Goal: Task Accomplishment & Management: Manage account settings

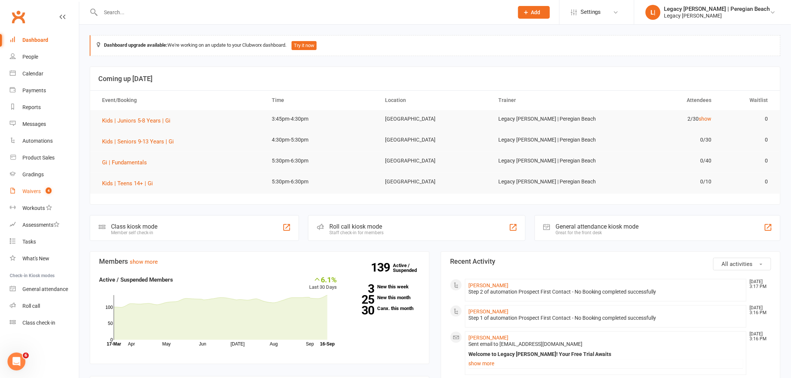
click at [44, 188] on count-badge "4" at bounding box center [47, 191] width 10 height 6
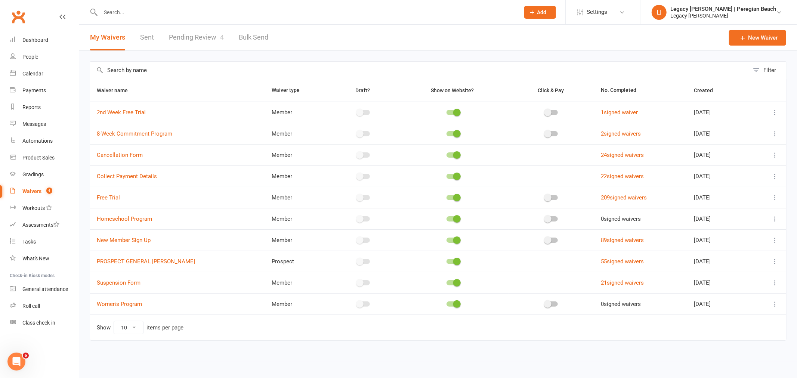
click at [189, 41] on link "Pending Review 4" at bounding box center [196, 38] width 55 height 26
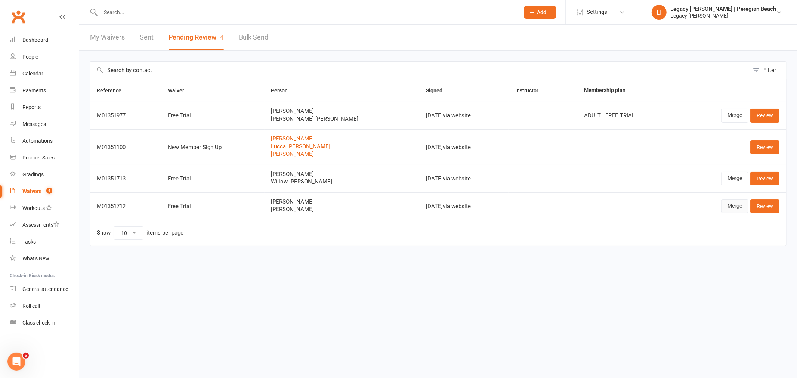
click at [734, 207] on link "Merge" at bounding box center [734, 205] width 27 height 13
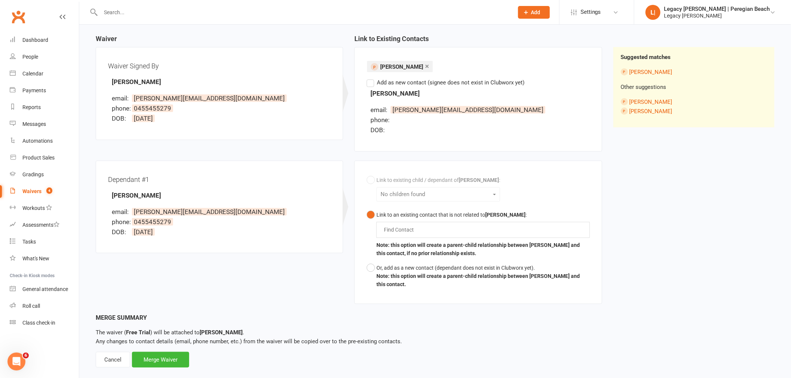
scroll to position [81, 0]
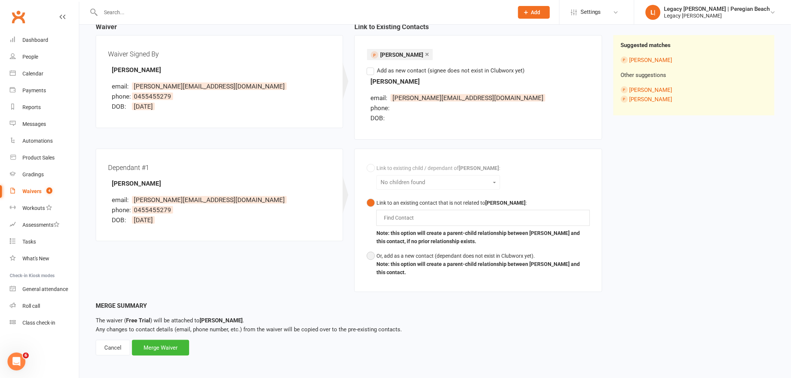
click at [378, 256] on div "Or, add as a new contact (dependant does not exist in Clubworx yet)." at bounding box center [482, 256] width 213 height 8
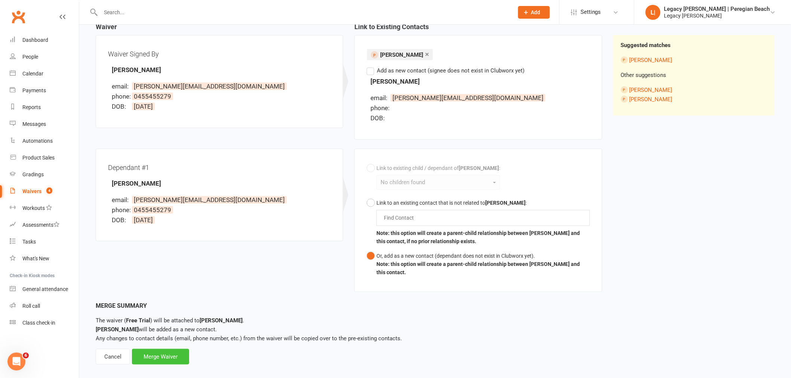
click at [157, 356] on div "Merge Waiver" at bounding box center [160, 357] width 57 height 16
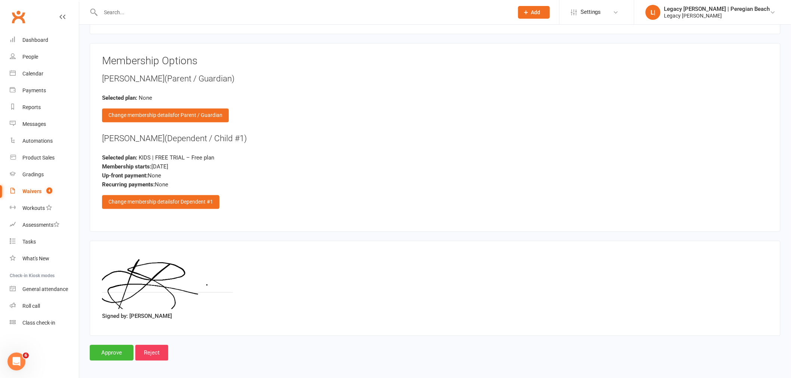
scroll to position [601, 0]
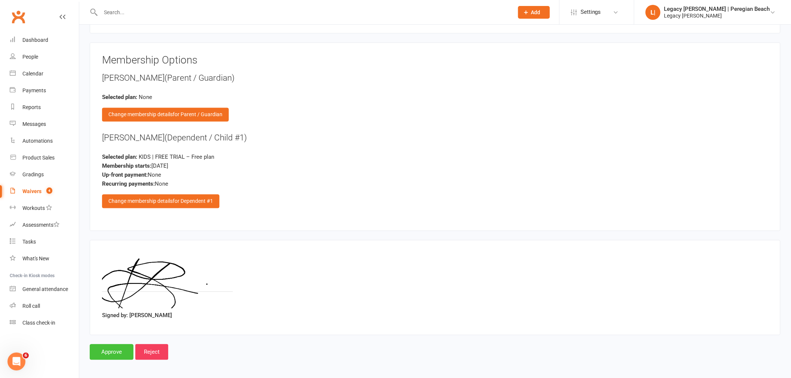
click at [115, 345] on input "Approve" at bounding box center [112, 352] width 44 height 16
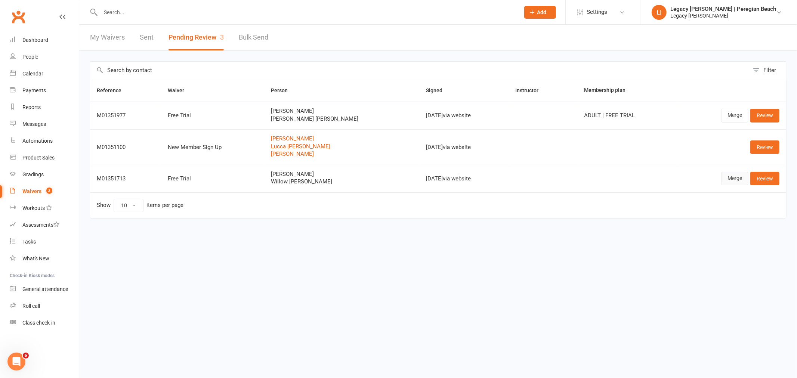
drag, startPoint x: 734, startPoint y: 178, endPoint x: 741, endPoint y: 183, distance: 9.0
click at [734, 178] on link "Merge" at bounding box center [734, 178] width 27 height 13
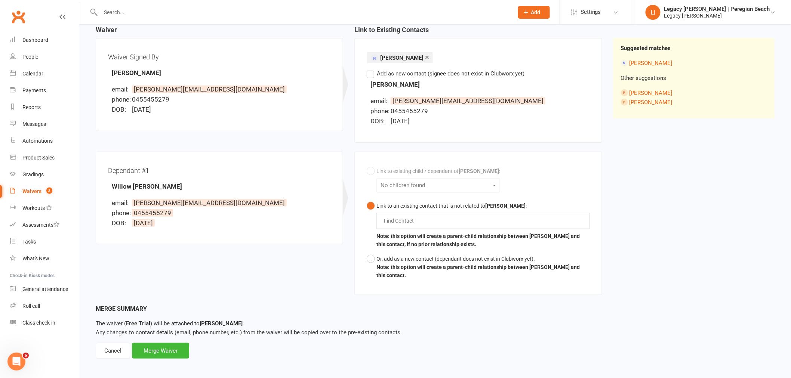
scroll to position [81, 0]
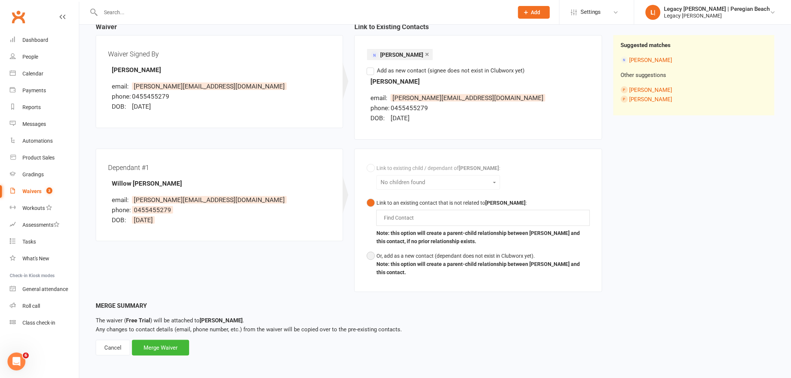
click at [372, 254] on button "Or, add as a new contact (dependant does not exist in Clubworx yet). Note: this…" at bounding box center [477, 264] width 223 height 31
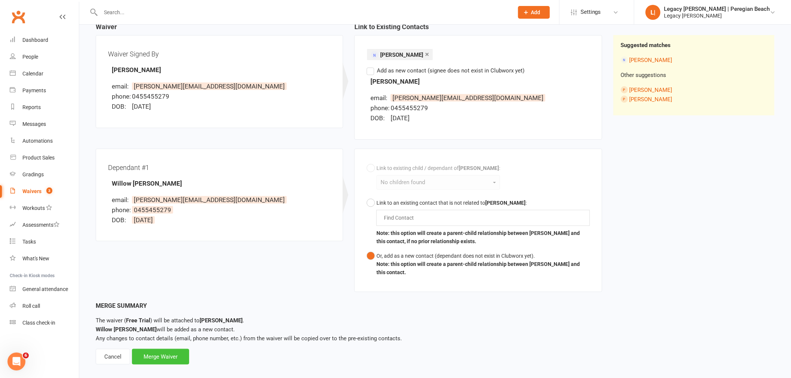
click at [167, 356] on div "Merge Waiver" at bounding box center [160, 357] width 57 height 16
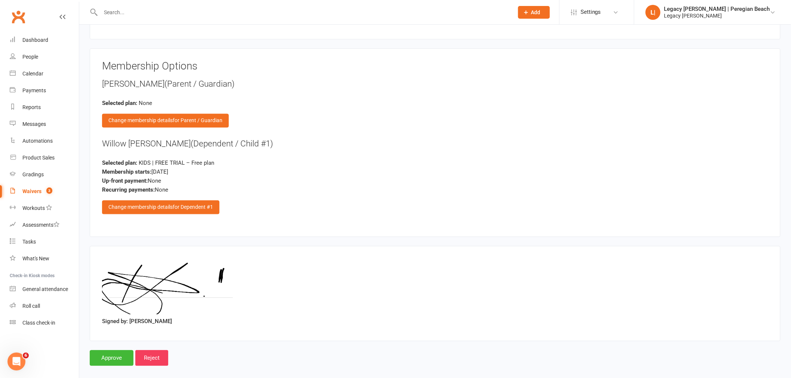
scroll to position [601, 0]
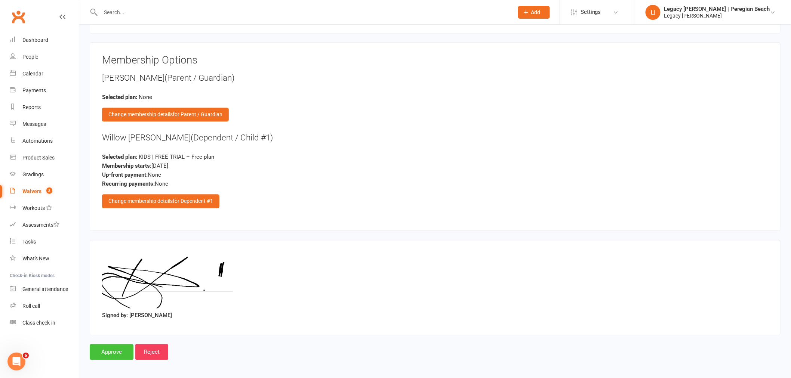
click at [110, 352] on input "Approve" at bounding box center [112, 352] width 44 height 16
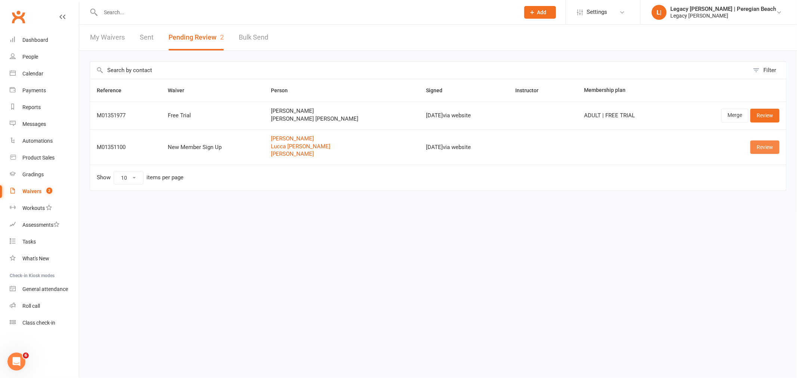
click at [763, 148] on link "Review" at bounding box center [764, 146] width 29 height 13
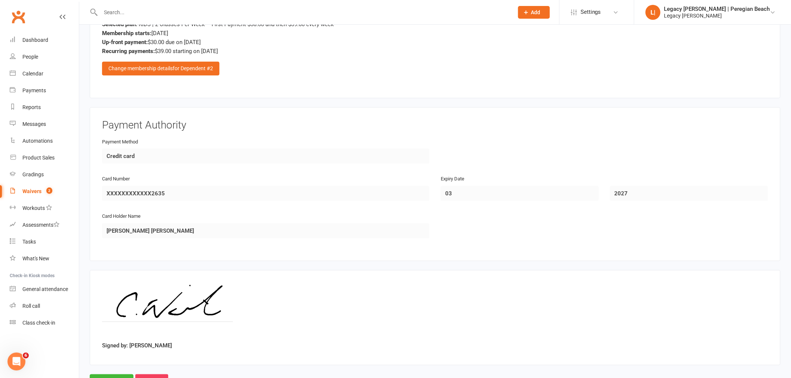
scroll to position [1257, 0]
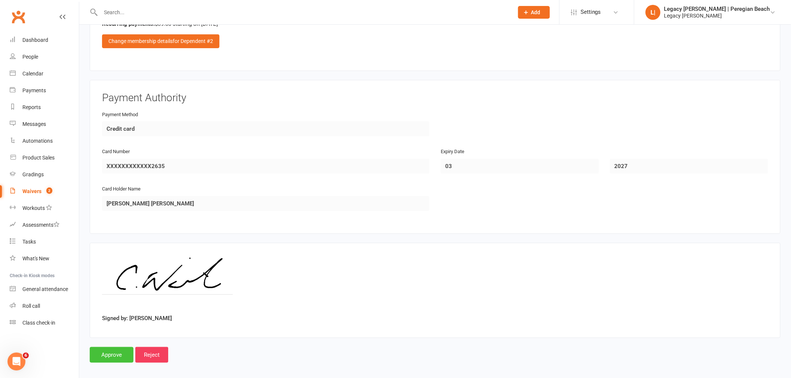
click at [116, 350] on input "Approve" at bounding box center [112, 355] width 44 height 16
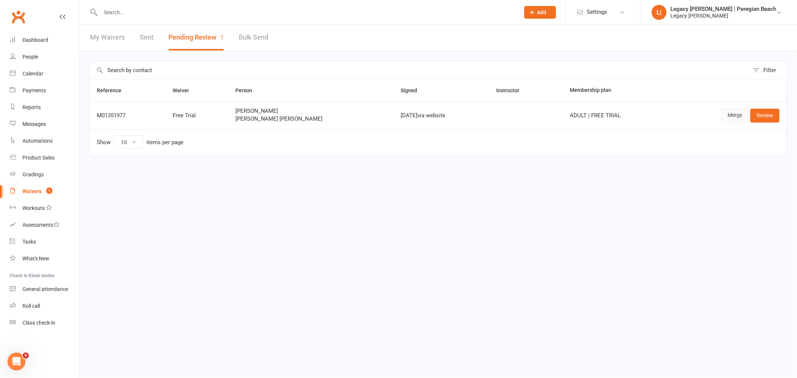
click at [736, 115] on link "Merge" at bounding box center [734, 115] width 27 height 13
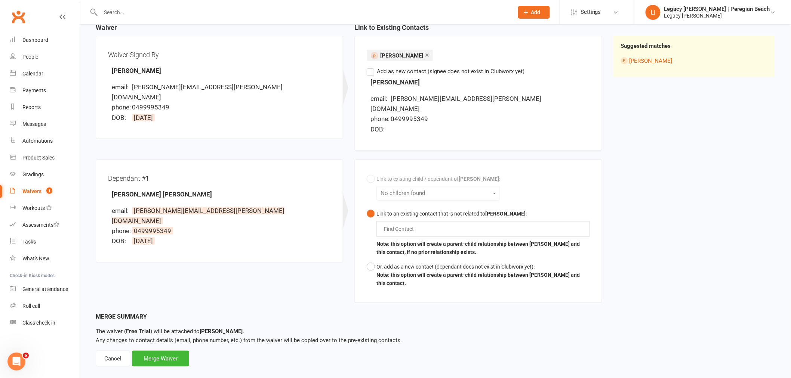
scroll to position [81, 0]
click at [374, 259] on button "Or, add as a new contact (dependant does not exist in Clubworx yet). Note: this…" at bounding box center [477, 274] width 223 height 31
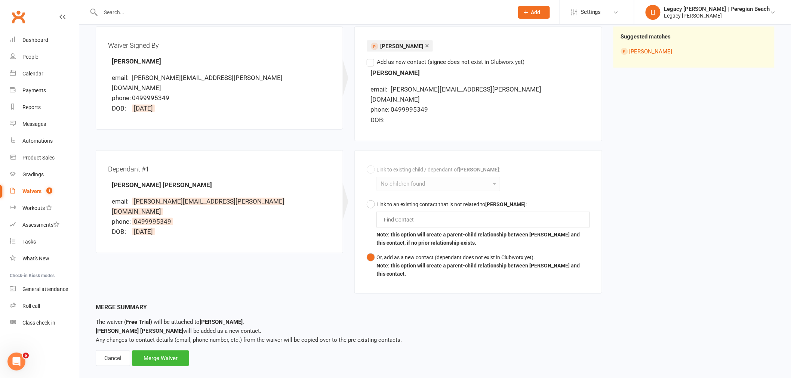
scroll to position [91, 0]
click at [166, 350] on div "Merge Waiver" at bounding box center [160, 358] width 57 height 16
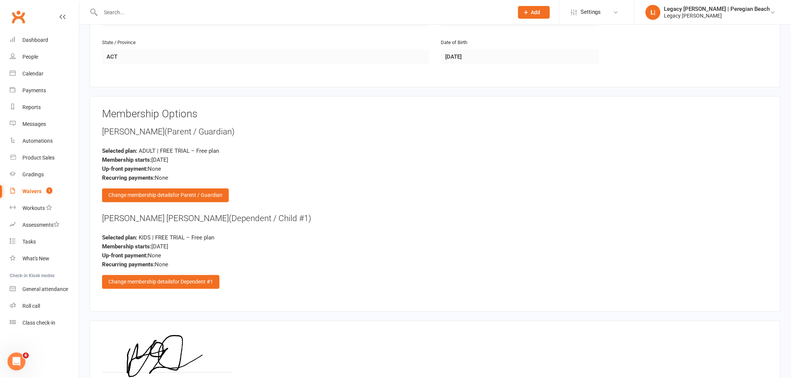
scroll to position [622, 0]
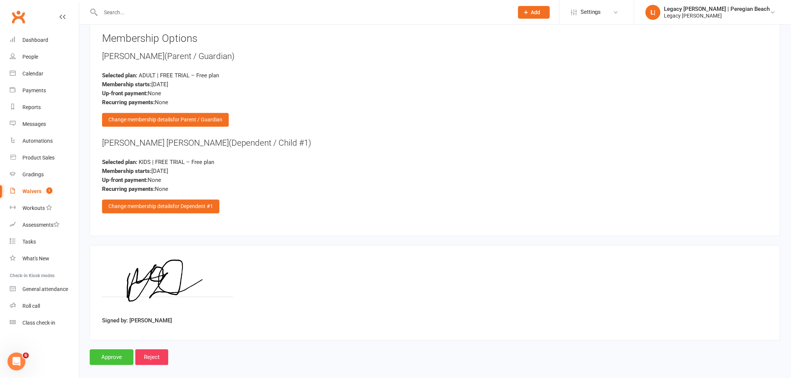
click at [111, 355] on input "Approve" at bounding box center [112, 357] width 44 height 16
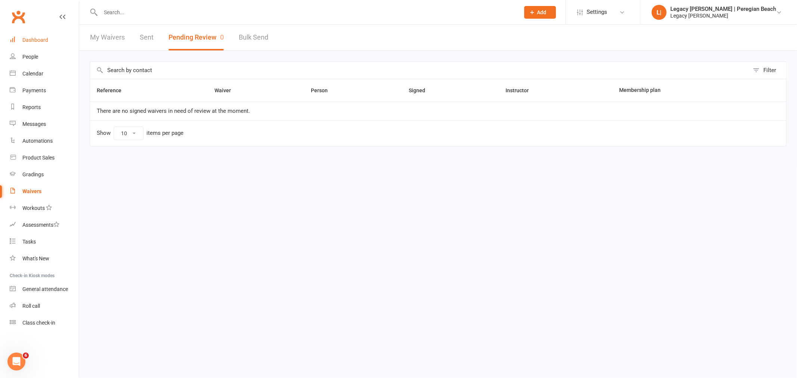
click at [34, 37] on div "Dashboard" at bounding box center [35, 40] width 26 height 6
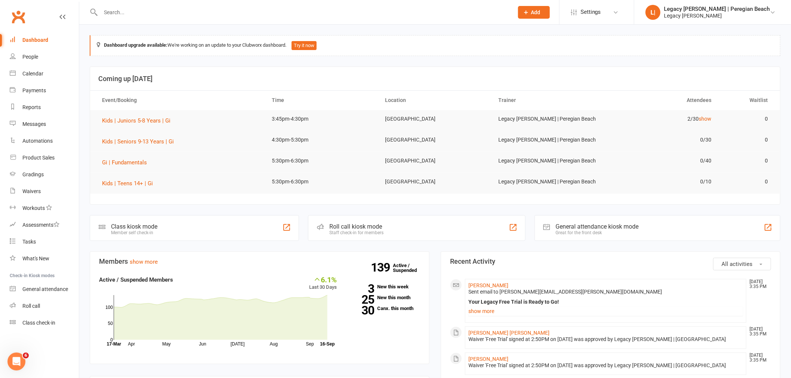
click at [347, 227] on div "Roll call kiosk mode" at bounding box center [356, 226] width 54 height 7
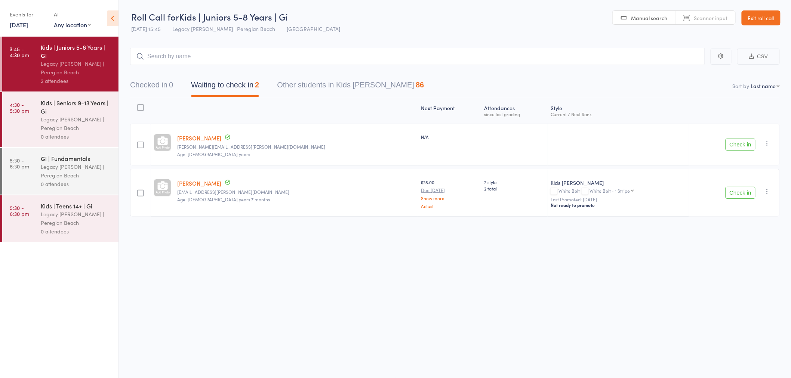
click at [758, 19] on link "Exit roll call" at bounding box center [760, 17] width 39 height 15
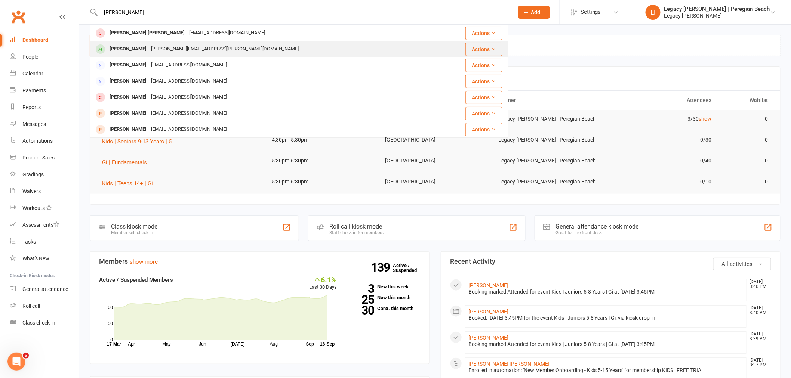
type input "mitch"
click at [158, 49] on div "mitchell.dunn@live.com.au" at bounding box center [225, 49] width 152 height 11
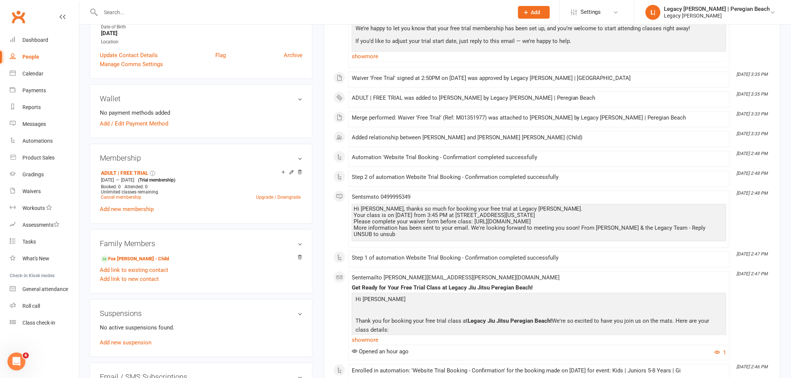
scroll to position [207, 0]
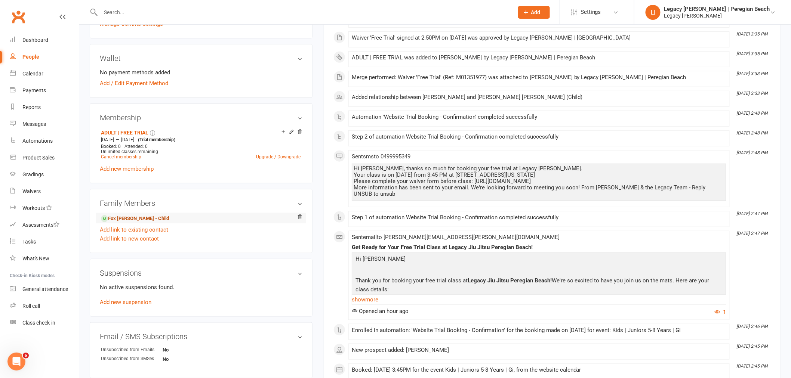
click at [136, 221] on link "Fox Dunn - Child" at bounding box center [135, 219] width 68 height 8
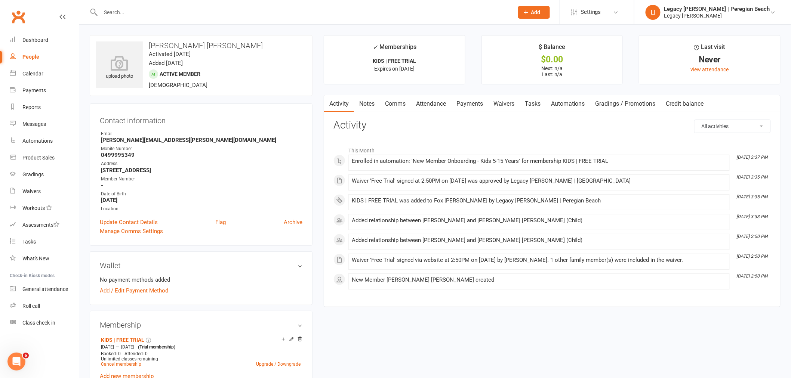
drag, startPoint x: 442, startPoint y: 102, endPoint x: 576, endPoint y: 120, distance: 136.0
click at [442, 102] on link "Attendance" at bounding box center [431, 103] width 40 height 17
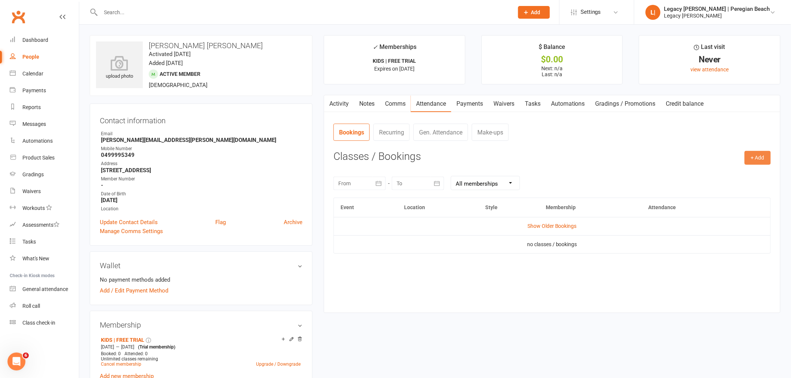
click at [759, 160] on button "+ Add" at bounding box center [757, 157] width 26 height 13
click at [726, 174] on link "Book Event" at bounding box center [733, 174] width 74 height 15
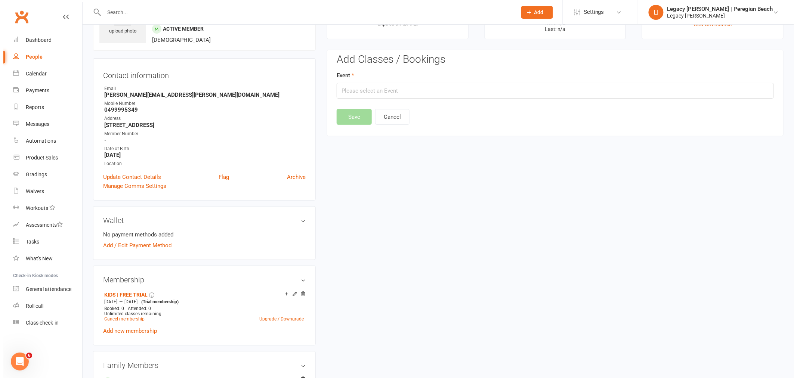
scroll to position [57, 0]
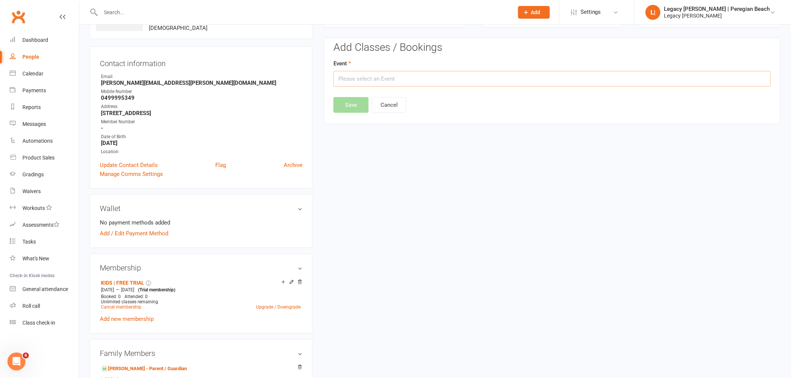
click at [418, 83] on input "text" at bounding box center [551, 79] width 437 height 16
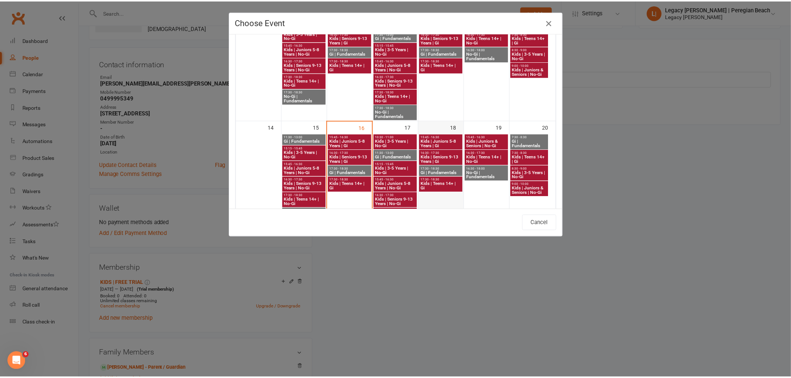
scroll to position [249, 0]
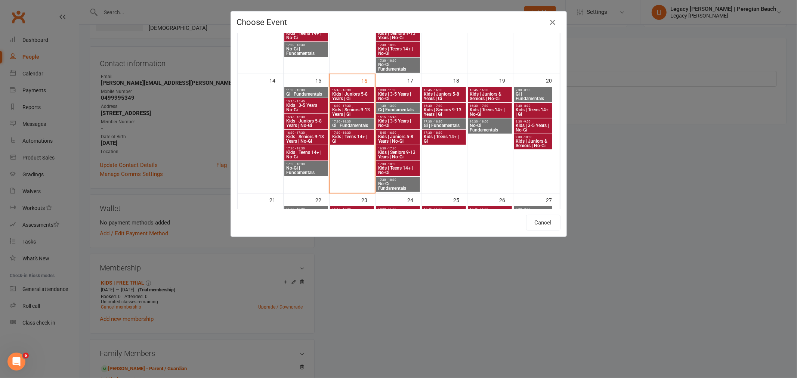
click at [350, 92] on span "Kids | Juniors 5-8 Years | Gi" at bounding box center [352, 96] width 41 height 9
type input "Kids | Juniors 5-8 Years | Gi - Sep 16, 2025 3:45:00 PM"
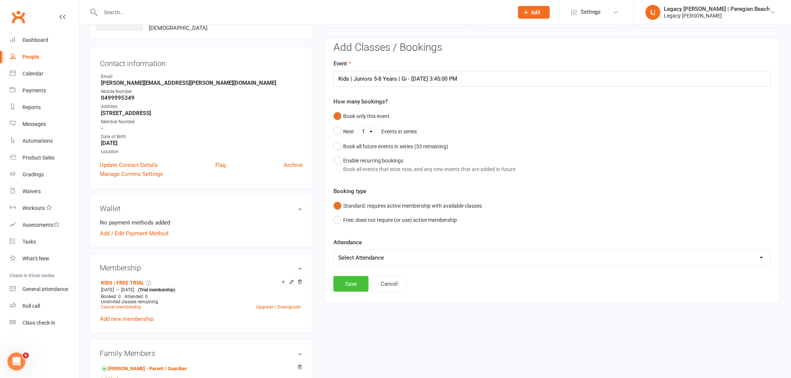
click at [352, 285] on button "Save" at bounding box center [350, 284] width 35 height 16
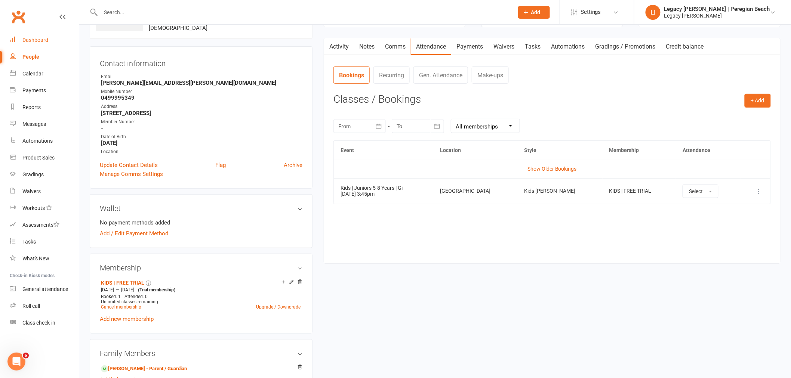
click at [36, 38] on div "Dashboard" at bounding box center [35, 40] width 26 height 6
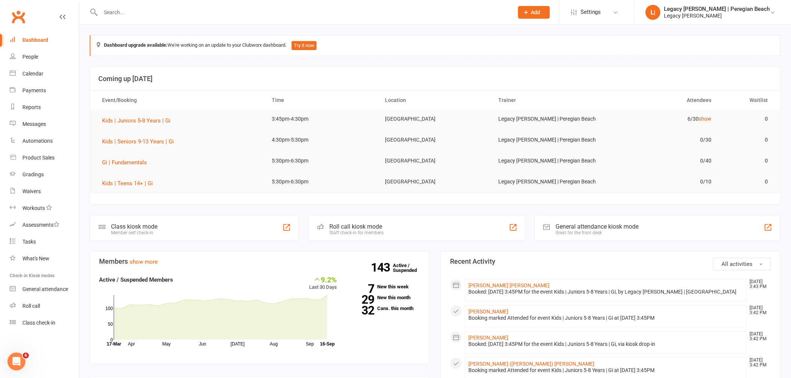
click at [396, 232] on div "Roll call kiosk mode Staff check-in for members" at bounding box center [416, 228] width 217 height 26
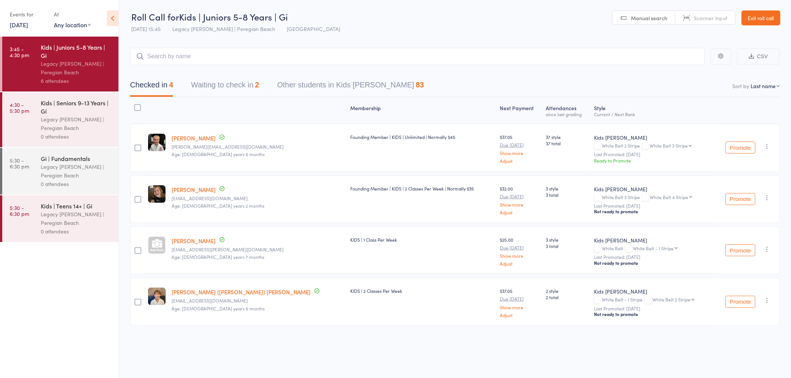
click at [236, 90] on button "Waiting to check in 2" at bounding box center [225, 87] width 68 height 20
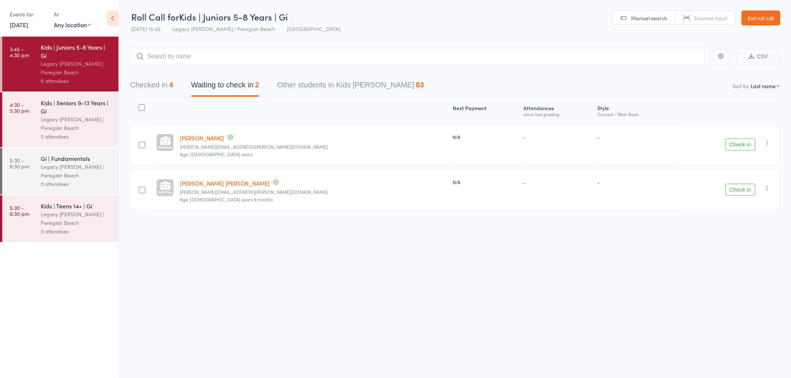
click at [764, 143] on icon "button" at bounding box center [766, 142] width 7 height 7
click at [758, 210] on li "Remove" at bounding box center [740, 208] width 62 height 10
drag, startPoint x: 155, startPoint y: 90, endPoint x: 164, endPoint y: 86, distance: 10.3
click at [155, 90] on button "Checked in 4" at bounding box center [151, 87] width 43 height 20
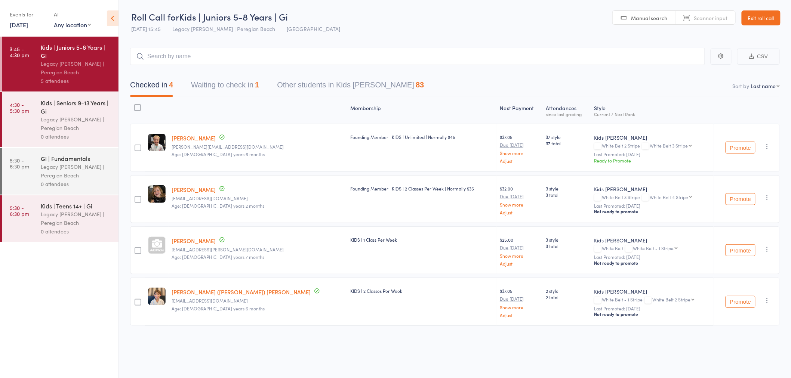
click at [761, 16] on link "Exit roll call" at bounding box center [760, 17] width 39 height 15
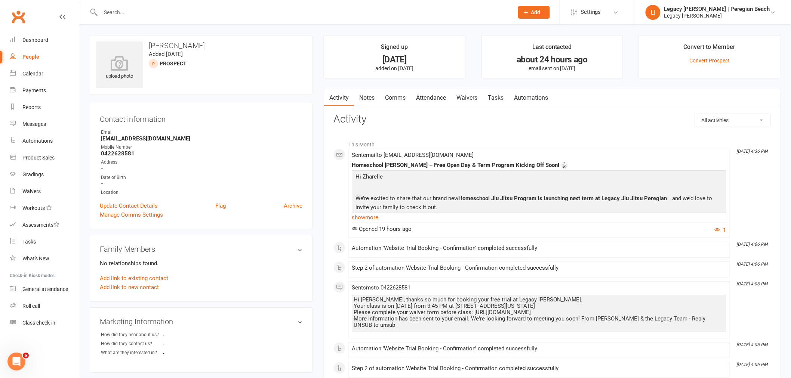
click at [466, 96] on link "Waivers" at bounding box center [466, 97] width 31 height 17
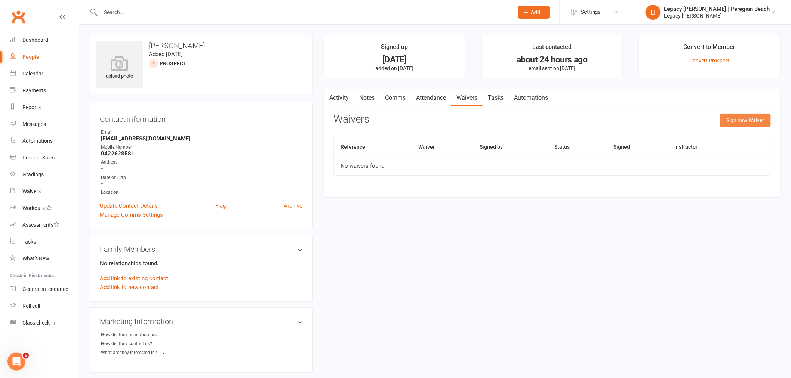
click at [734, 126] on button "Sign new Waiver" at bounding box center [745, 120] width 50 height 13
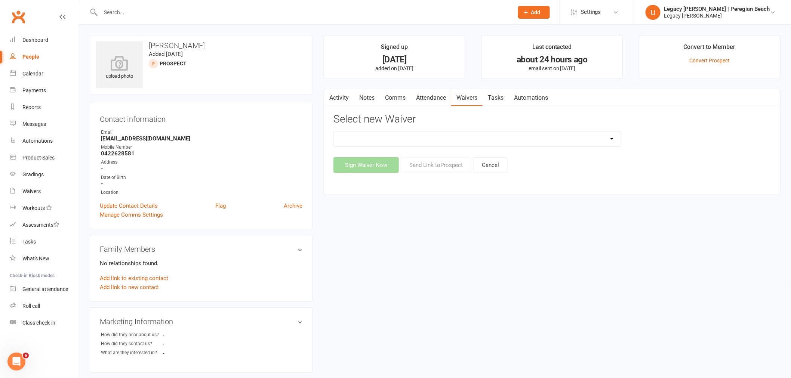
click at [440, 139] on select "2nd Week Free Trial 8-Week Commitment Program Cancellation Form Collect Payment…" at bounding box center [477, 139] width 287 height 15
select select "12630"
click at [334, 132] on select "2nd Week Free Trial 8-Week Commitment Program Cancellation Form Collect Payment…" at bounding box center [477, 139] width 287 height 15
click at [439, 165] on button "Send Link to Prospect" at bounding box center [435, 165] width 71 height 16
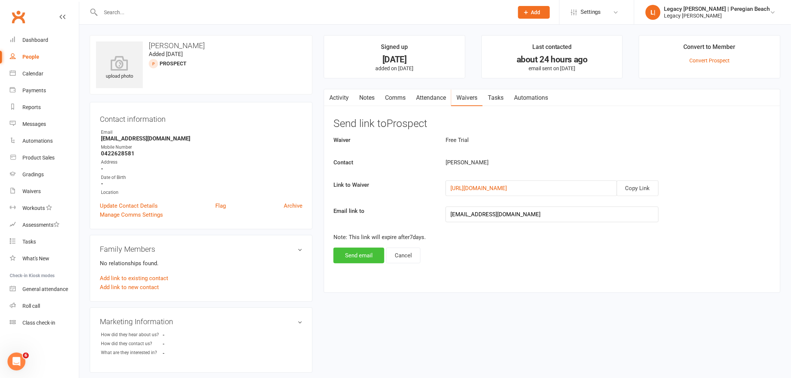
click at [356, 255] on button "Send email" at bounding box center [358, 256] width 51 height 16
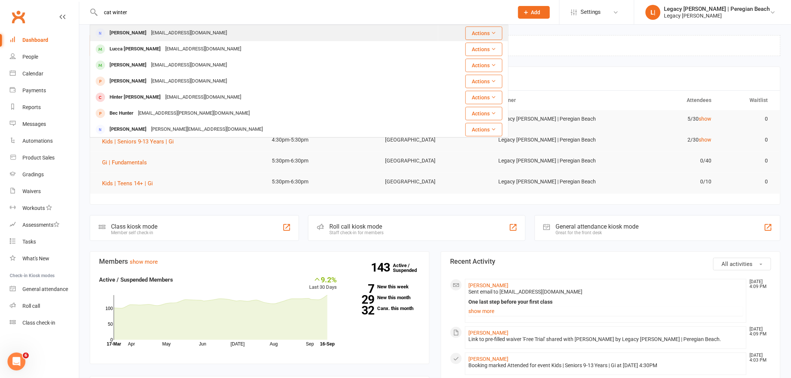
type input "cat winter"
click at [165, 31] on div "[EMAIL_ADDRESS][DOMAIN_NAME]" at bounding box center [189, 33] width 80 height 11
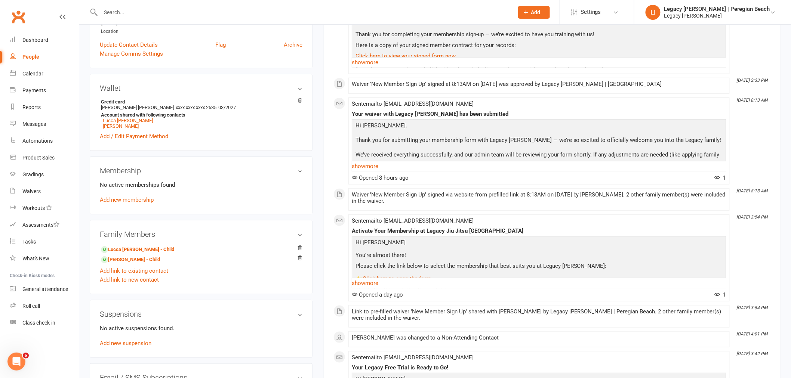
scroll to position [166, 0]
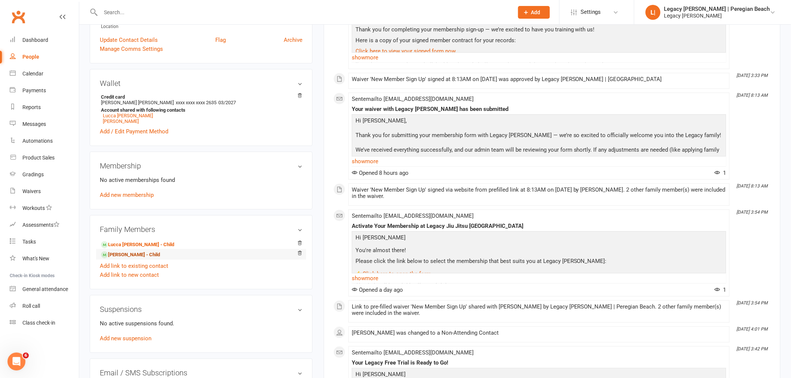
click at [142, 256] on link "[PERSON_NAME] - Child" at bounding box center [130, 255] width 59 height 8
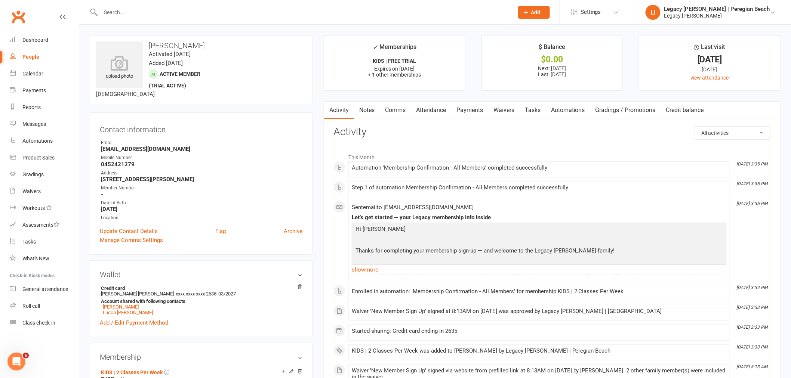
click at [473, 109] on link "Payments" at bounding box center [469, 110] width 37 height 17
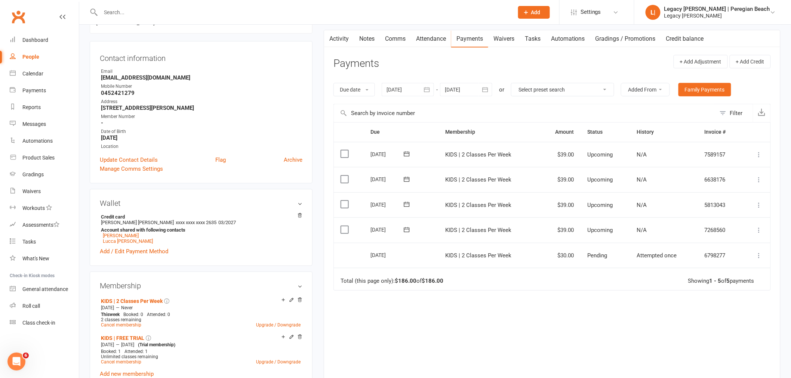
scroll to position [83, 0]
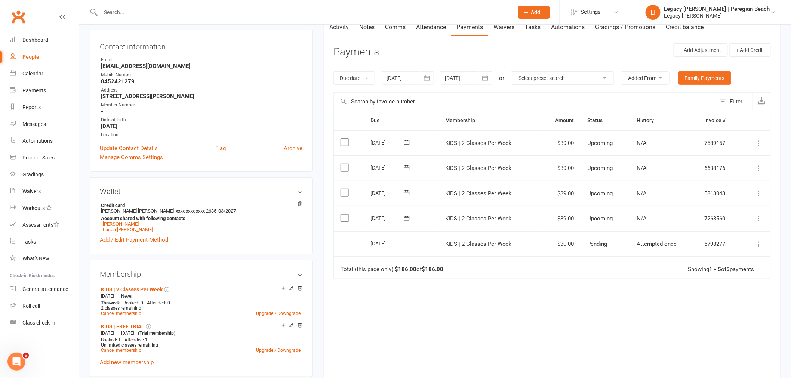
click at [759, 244] on icon at bounding box center [758, 243] width 7 height 7
click at [757, 218] on icon at bounding box center [758, 218] width 7 height 7
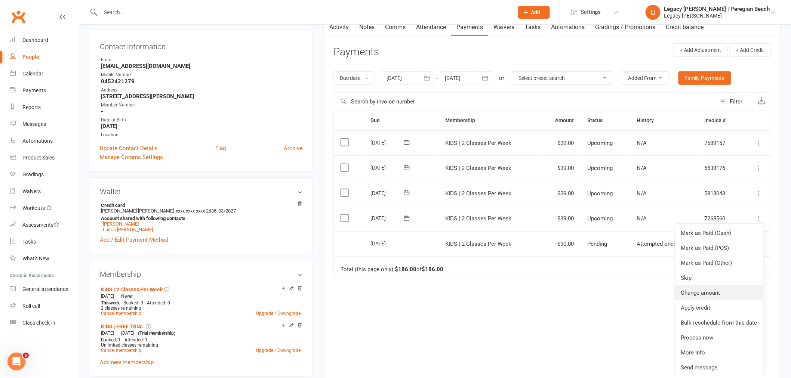
click at [725, 294] on link "Change amount" at bounding box center [719, 292] width 88 height 15
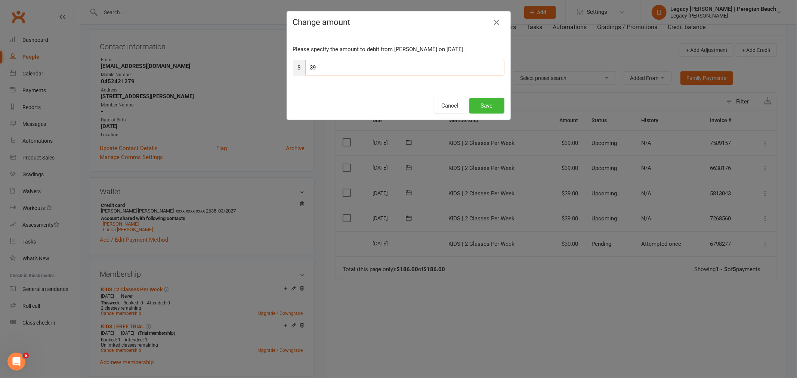
click at [357, 69] on input "39" at bounding box center [404, 68] width 199 height 16
type input "3"
type input "18.52"
click at [483, 106] on button "Save" at bounding box center [486, 106] width 35 height 16
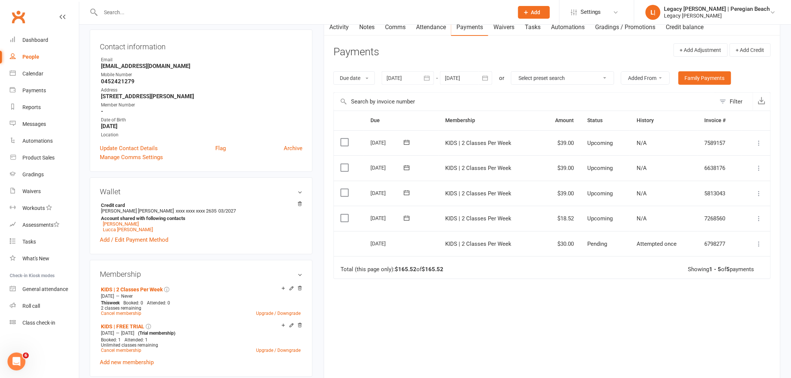
click at [757, 192] on icon at bounding box center [758, 193] width 7 height 7
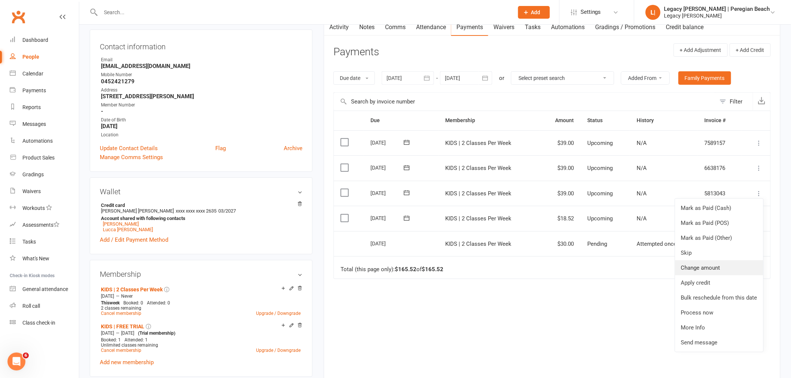
click at [714, 267] on link "Change amount" at bounding box center [719, 267] width 88 height 15
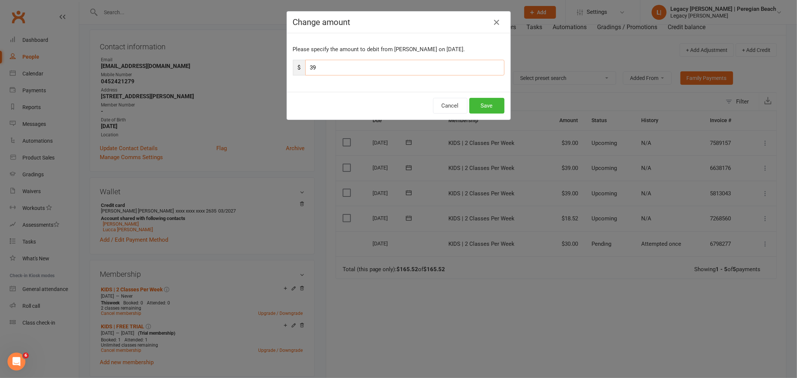
click at [345, 68] on input "39" at bounding box center [404, 68] width 199 height 16
type input "3"
type input "18.52"
click at [478, 105] on button "Save" at bounding box center [486, 106] width 35 height 16
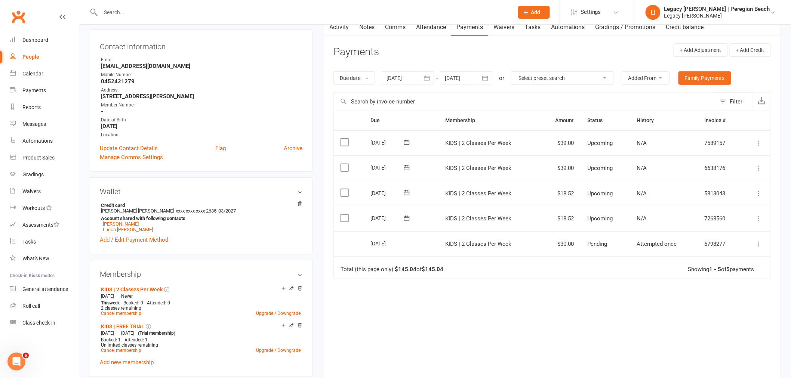
click at [757, 168] on icon at bounding box center [758, 167] width 7 height 7
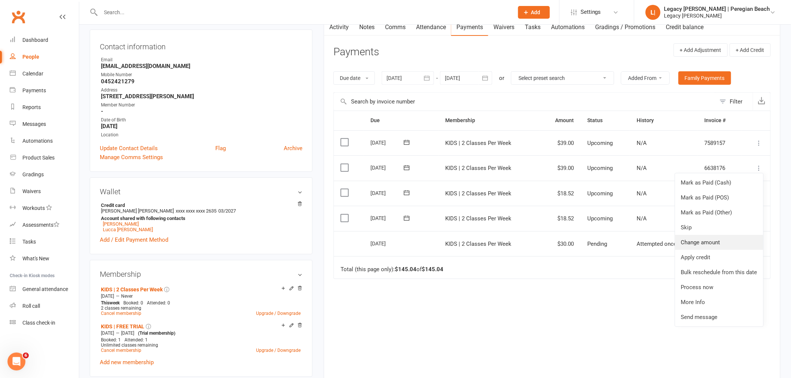
click at [699, 242] on link "Change amount" at bounding box center [719, 242] width 88 height 15
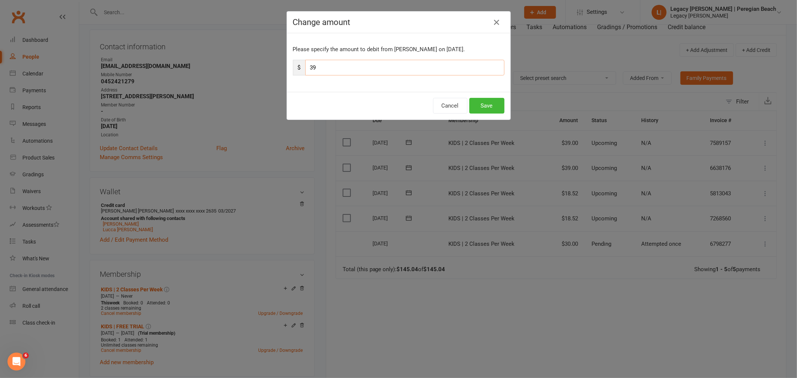
click at [363, 67] on input "39" at bounding box center [404, 68] width 199 height 16
type input "3"
type input "18.52"
click at [491, 109] on button "Save" at bounding box center [486, 106] width 35 height 16
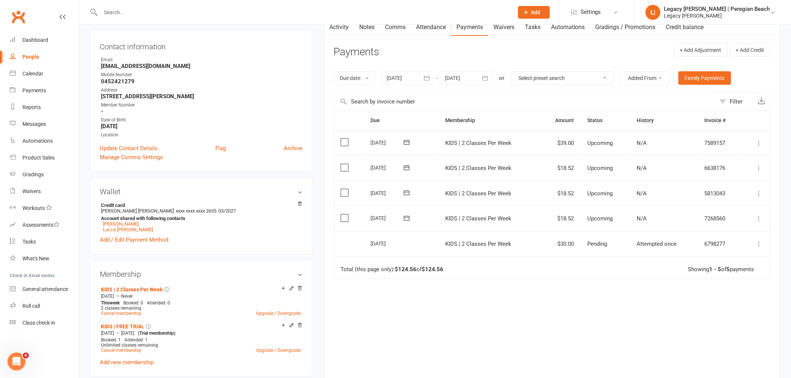
click at [757, 142] on icon at bounding box center [758, 142] width 7 height 7
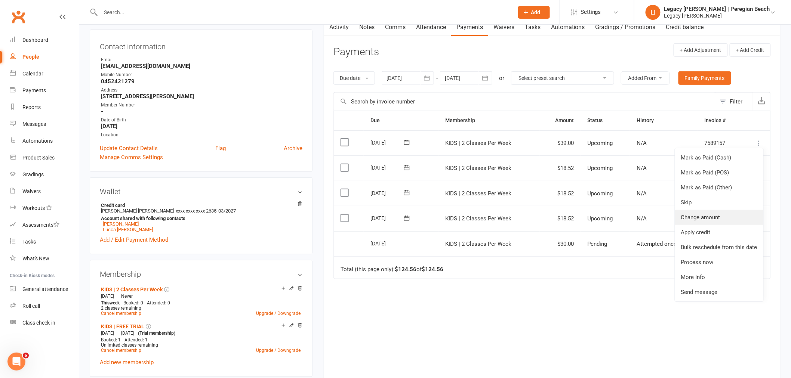
click at [717, 218] on link "Change amount" at bounding box center [719, 217] width 88 height 15
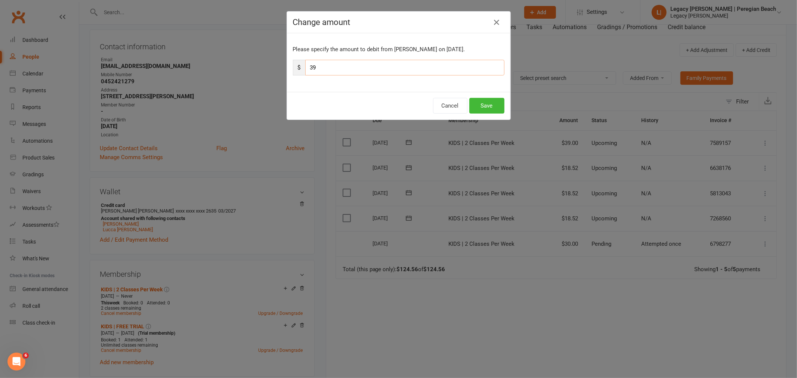
click at [329, 65] on input "39" at bounding box center [404, 68] width 199 height 16
type input "3"
type input "18.52"
click at [480, 107] on button "Save" at bounding box center [486, 106] width 35 height 16
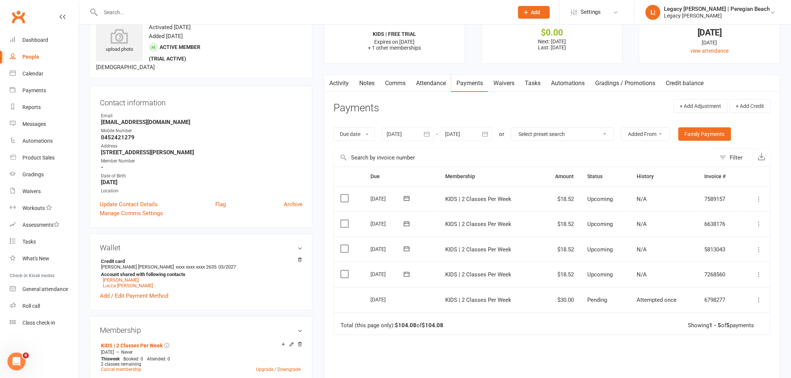
scroll to position [0, 0]
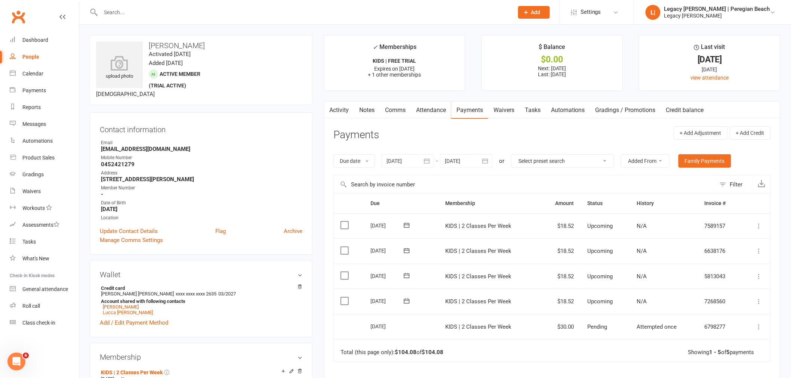
click at [547, 161] on select "Select preset search All failures All skipped payments All pending payments Suc…" at bounding box center [562, 161] width 102 height 13
click at [545, 158] on select "Select preset search All failures All skipped payments All pending payments Suc…" at bounding box center [562, 161] width 102 height 13
click at [461, 161] on div at bounding box center [466, 160] width 52 height 13
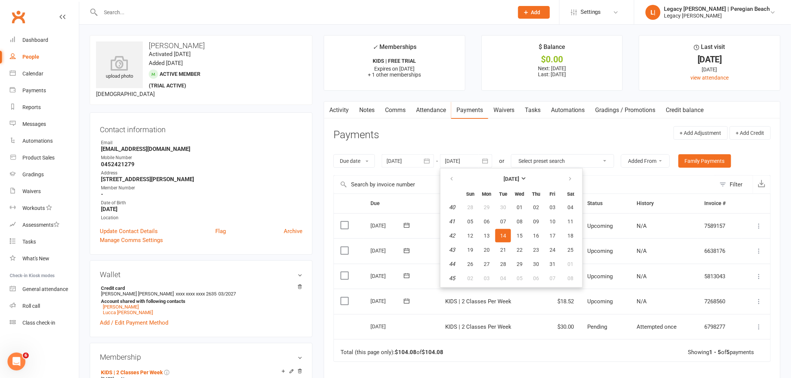
click at [500, 233] on span "14" at bounding box center [503, 236] width 6 height 6
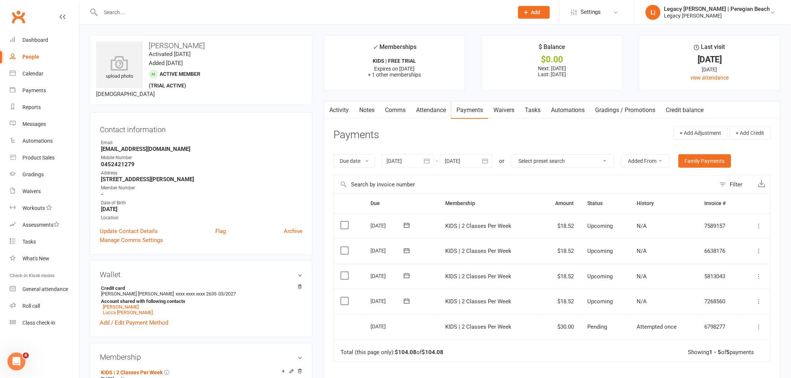
click at [462, 160] on div at bounding box center [466, 160] width 52 height 13
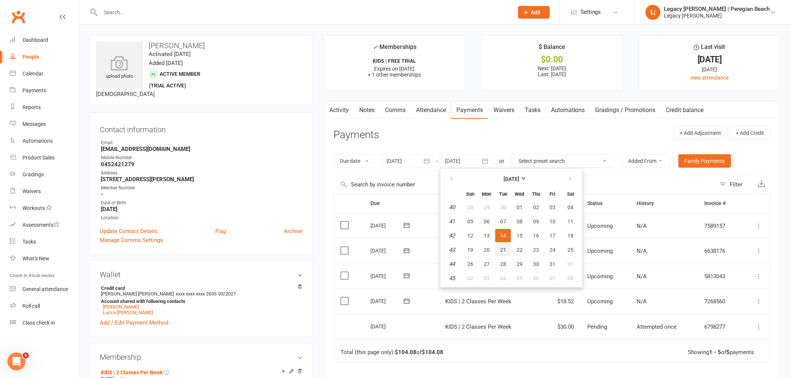
click at [503, 250] on span "21" at bounding box center [503, 250] width 6 height 6
type input "21 Oct 2025"
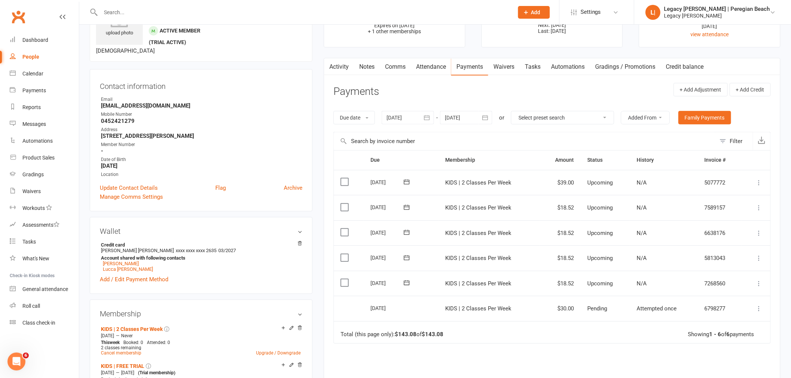
scroll to position [83, 0]
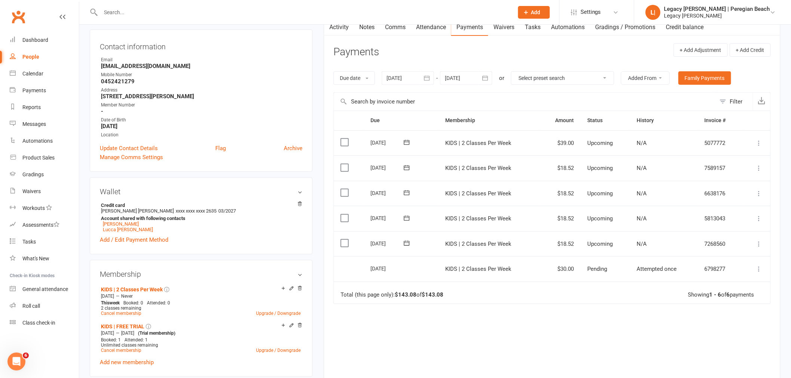
click at [760, 144] on icon at bounding box center [758, 142] width 7 height 7
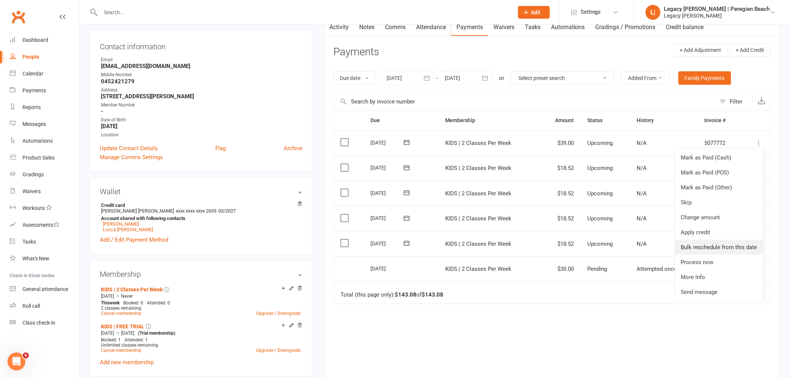
click at [727, 247] on link "Bulk reschedule from this date" at bounding box center [719, 247] width 88 height 15
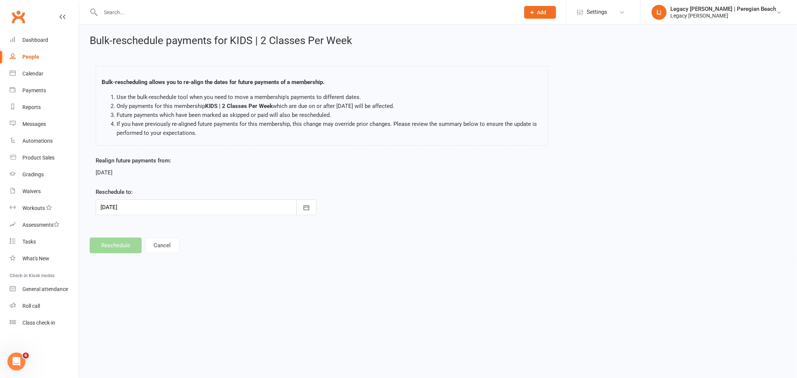
click at [205, 203] on div at bounding box center [206, 207] width 221 height 16
click at [216, 182] on form "Realign future payments from: 15 Oct 2025 Reschedule to: 15 Oct 2025 October 20…" at bounding box center [206, 185] width 221 height 59
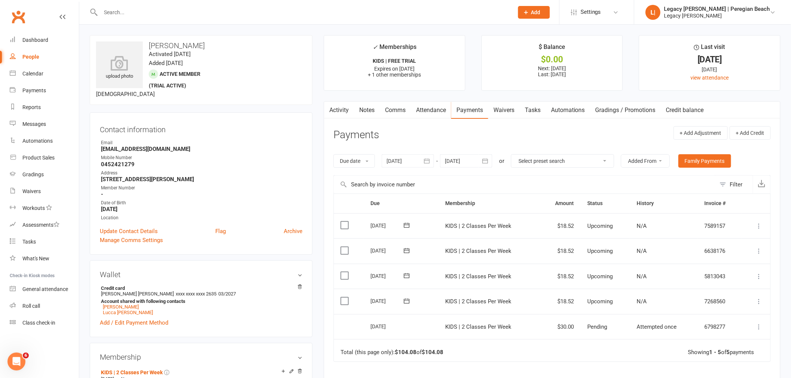
click at [453, 163] on div at bounding box center [466, 160] width 52 height 13
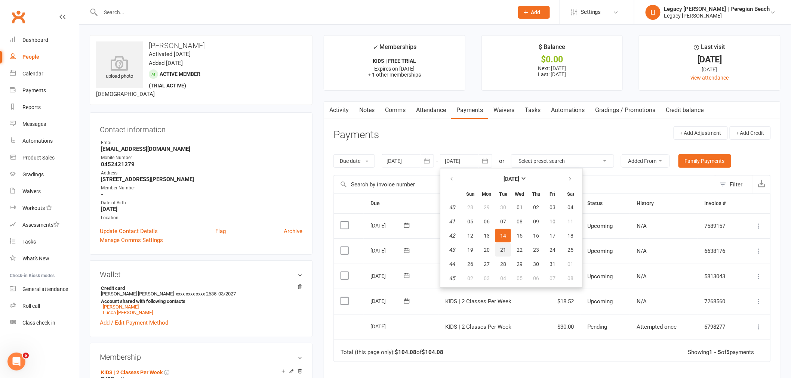
drag, startPoint x: 501, startPoint y: 245, endPoint x: 561, endPoint y: 254, distance: 60.2
click at [501, 247] on span "21" at bounding box center [503, 250] width 6 height 6
type input "21 Oct 2025"
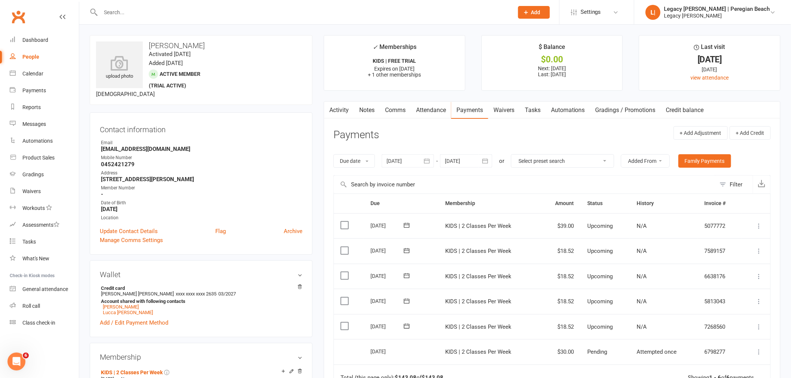
click at [759, 226] on icon at bounding box center [758, 225] width 7 height 7
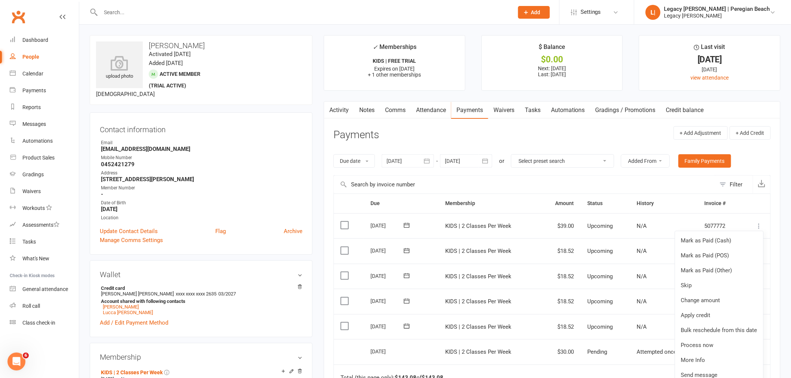
click at [537, 139] on header "Payments + Add Adjustment + Add Credit" at bounding box center [551, 136] width 437 height 21
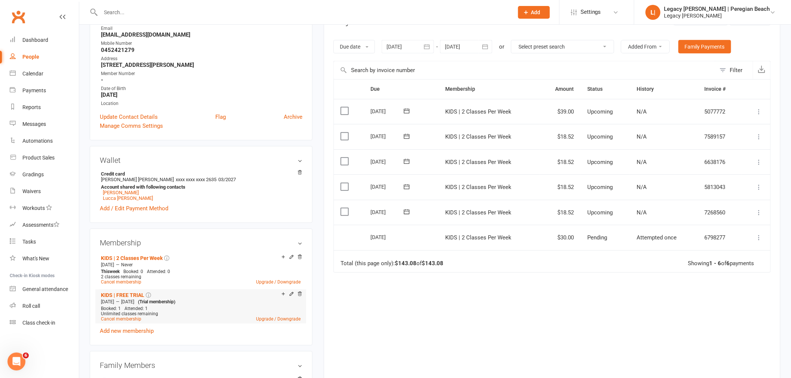
scroll to position [166, 0]
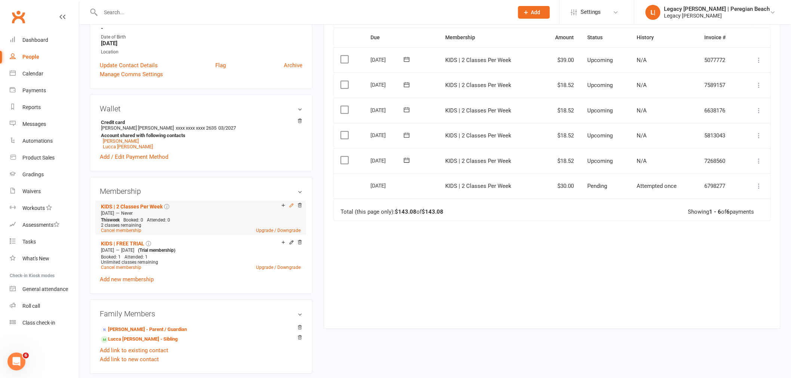
click at [290, 206] on icon at bounding box center [291, 205] width 5 height 5
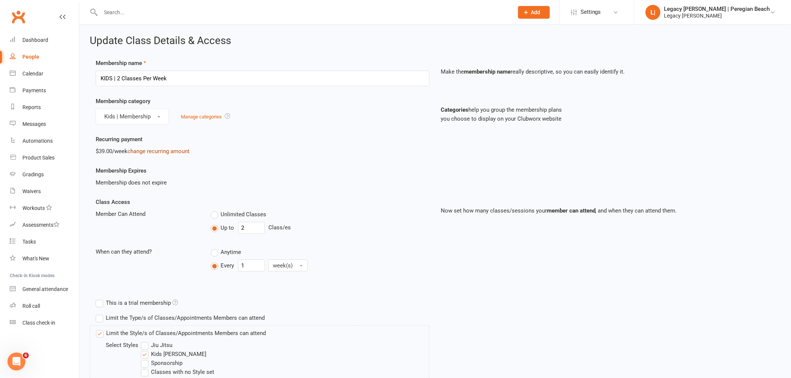
click at [162, 149] on link "change recurring amount" at bounding box center [158, 151] width 62 height 7
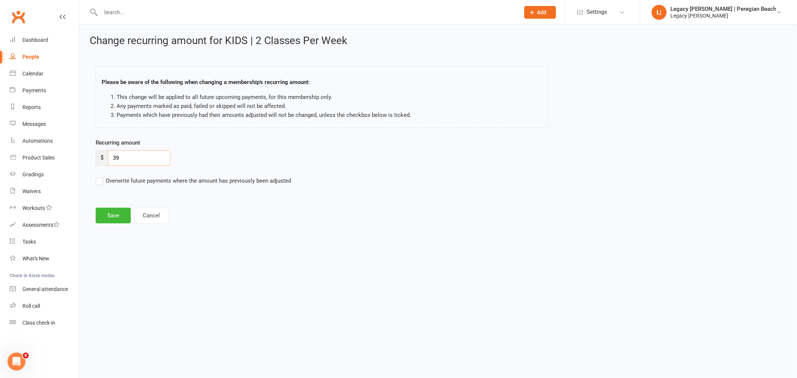
click at [142, 159] on input "39" at bounding box center [139, 158] width 62 height 16
type input "3"
type input "37.05"
click at [117, 216] on button "Save" at bounding box center [113, 216] width 35 height 16
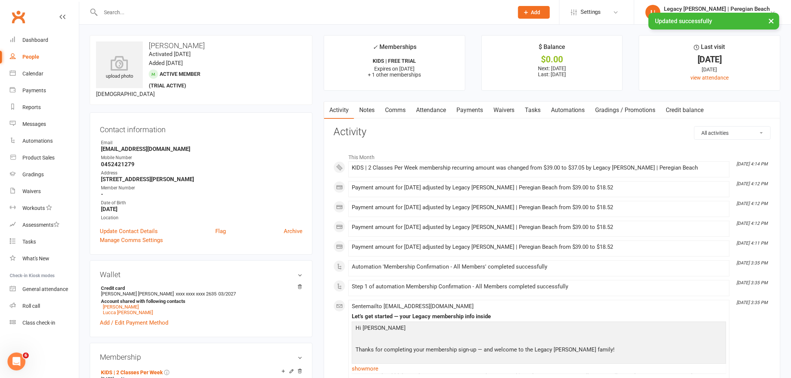
click at [477, 108] on link "Payments" at bounding box center [469, 110] width 37 height 17
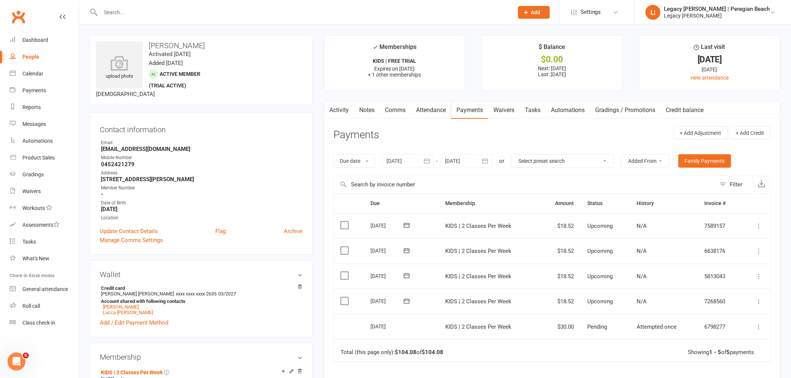
click at [463, 161] on div at bounding box center [466, 160] width 52 height 13
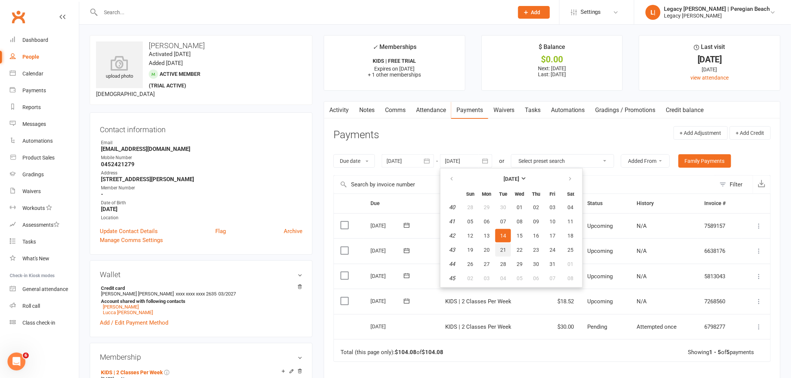
click at [498, 244] on button "21" at bounding box center [503, 249] width 16 height 13
type input "21 Oct 2025"
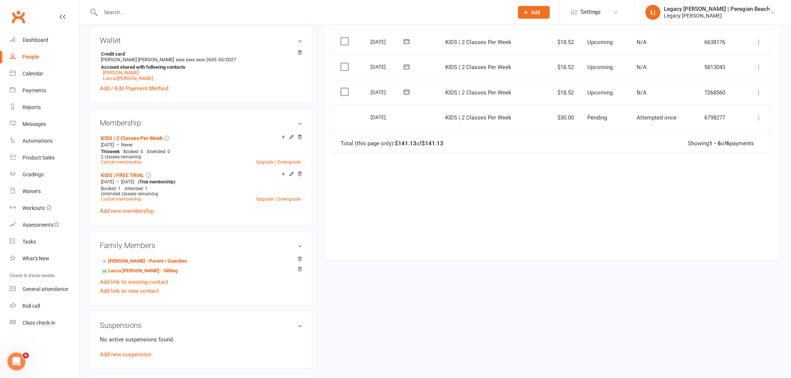
scroll to position [249, 0]
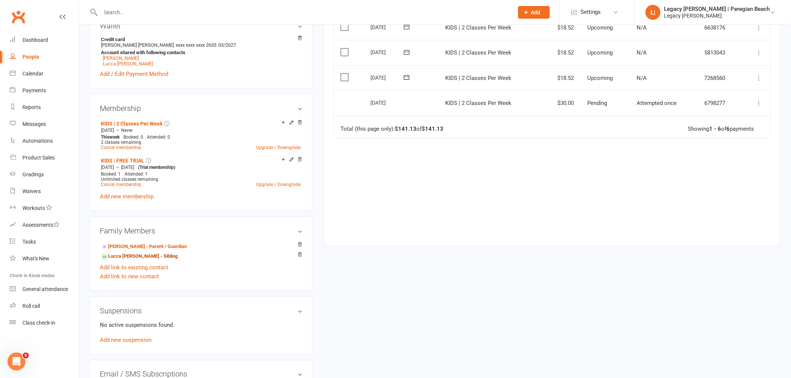
drag, startPoint x: 141, startPoint y: 255, endPoint x: 177, endPoint y: 256, distance: 36.3
click at [141, 255] on link "Lucca Sosa - Sibling" at bounding box center [139, 257] width 77 height 8
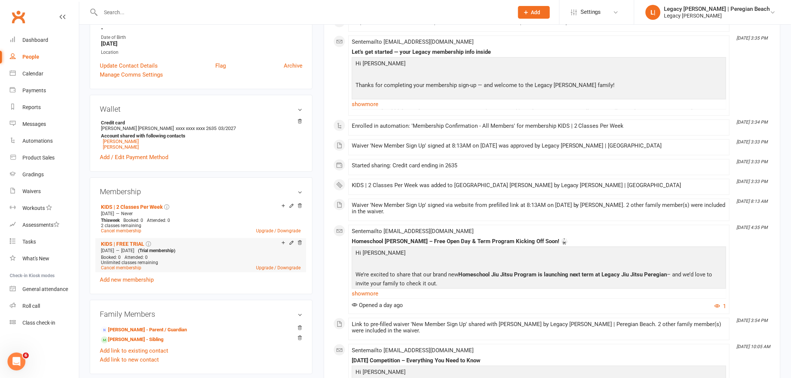
scroll to position [166, 0]
click at [290, 207] on icon at bounding box center [291, 205] width 5 height 5
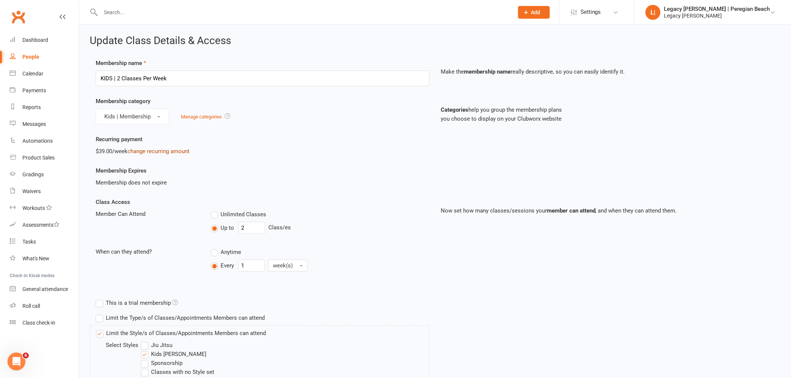
click at [168, 148] on link "change recurring amount" at bounding box center [158, 151] width 62 height 7
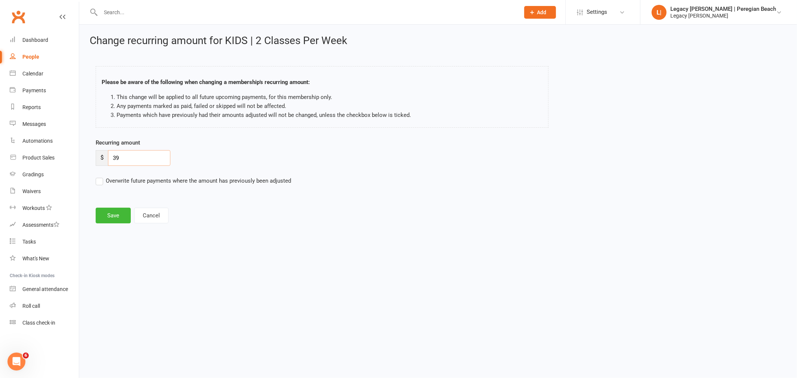
click at [158, 160] on input "39" at bounding box center [139, 158] width 62 height 16
type input "3"
type input "37.05"
click at [120, 218] on button "Save" at bounding box center [113, 216] width 35 height 16
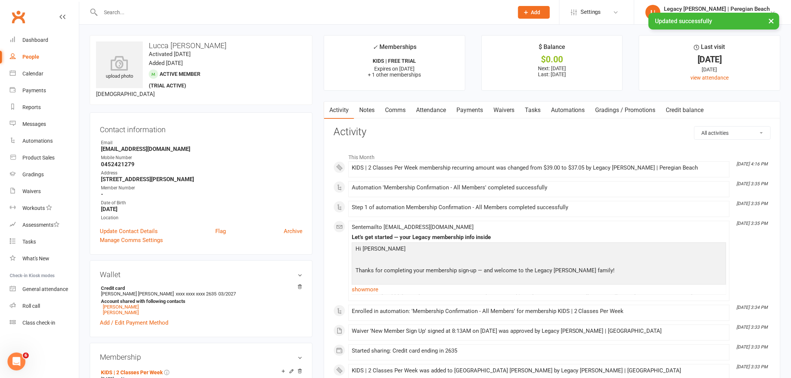
click at [471, 109] on link "Payments" at bounding box center [469, 110] width 37 height 17
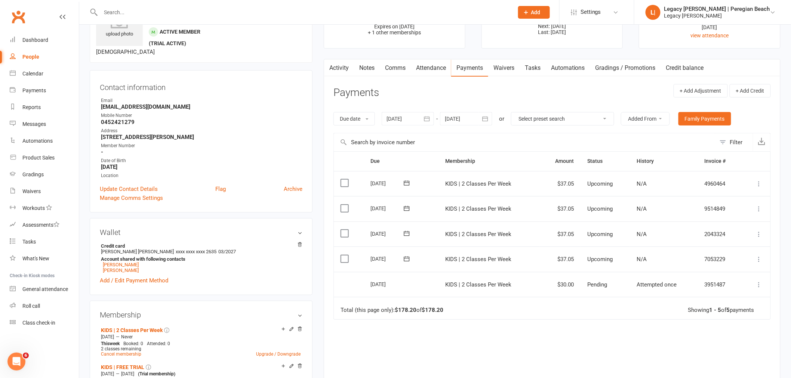
scroll to position [83, 0]
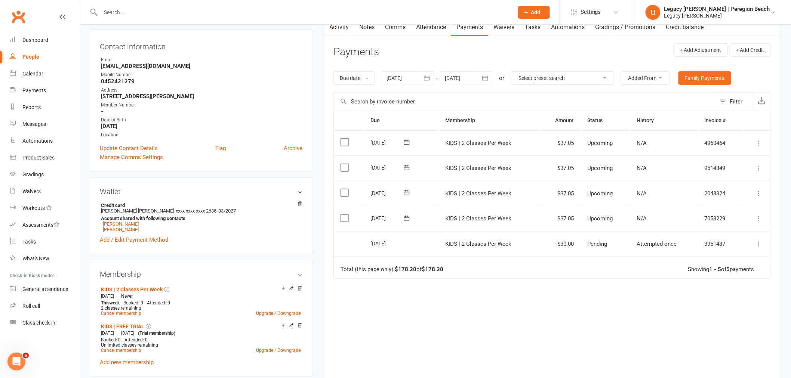
click at [758, 219] on icon at bounding box center [758, 218] width 7 height 7
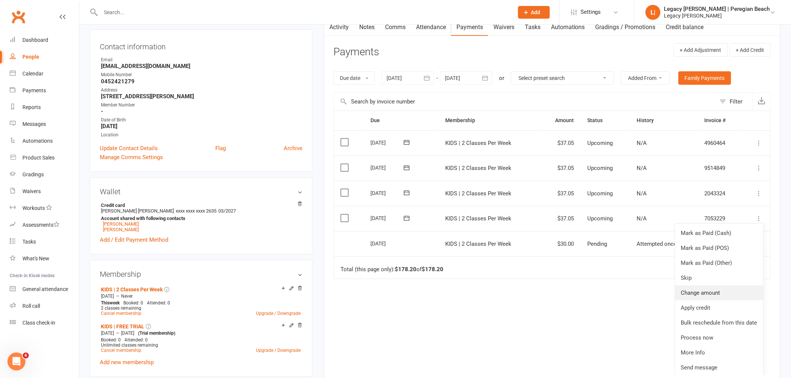
click at [714, 292] on link "Change amount" at bounding box center [719, 292] width 88 height 15
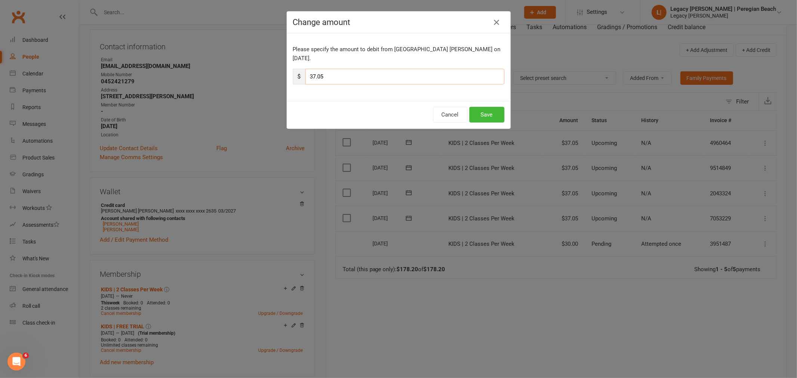
drag, startPoint x: 327, startPoint y: 64, endPoint x: 287, endPoint y: 68, distance: 40.9
click at [287, 68] on div "Please specify the amount to debit from Lucca Sosa on Sep 17, 2025. $ 37.05" at bounding box center [398, 67] width 223 height 68
type input "18.52"
click at [490, 107] on button "Save" at bounding box center [486, 115] width 35 height 16
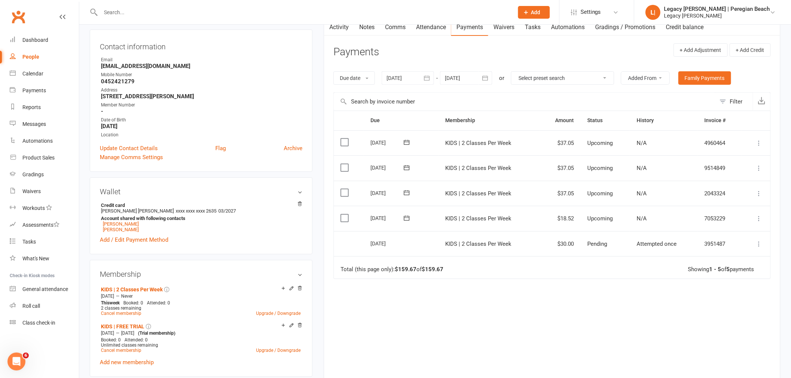
click at [759, 192] on icon at bounding box center [758, 193] width 7 height 7
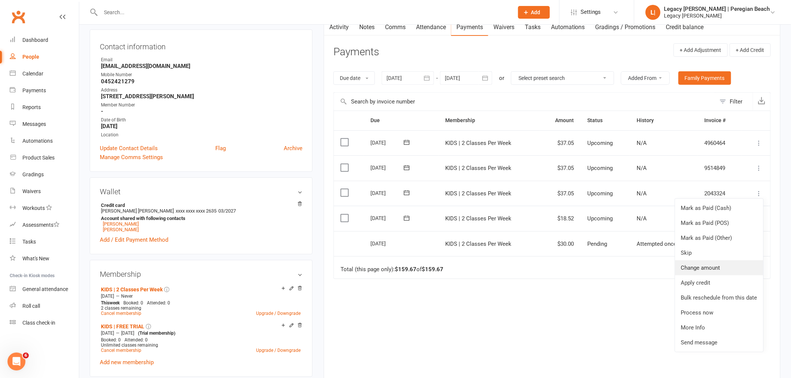
click at [724, 267] on link "Change amount" at bounding box center [719, 267] width 88 height 15
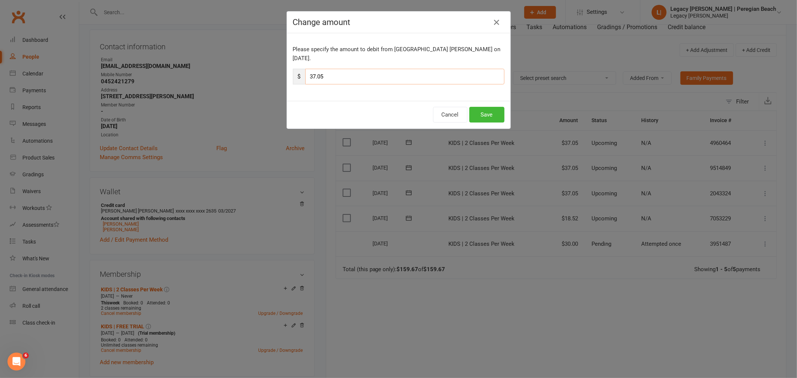
drag, startPoint x: 334, startPoint y: 66, endPoint x: 288, endPoint y: 66, distance: 46.0
click at [293, 69] on div "$ 37.05" at bounding box center [398, 77] width 211 height 16
click at [309, 69] on input "1.52" at bounding box center [404, 77] width 199 height 16
type input "18.52"
click at [485, 107] on button "Save" at bounding box center [486, 115] width 35 height 16
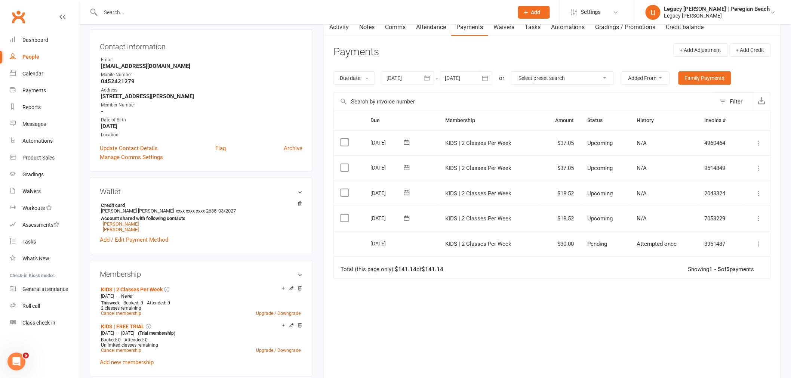
click at [757, 168] on icon at bounding box center [758, 167] width 7 height 7
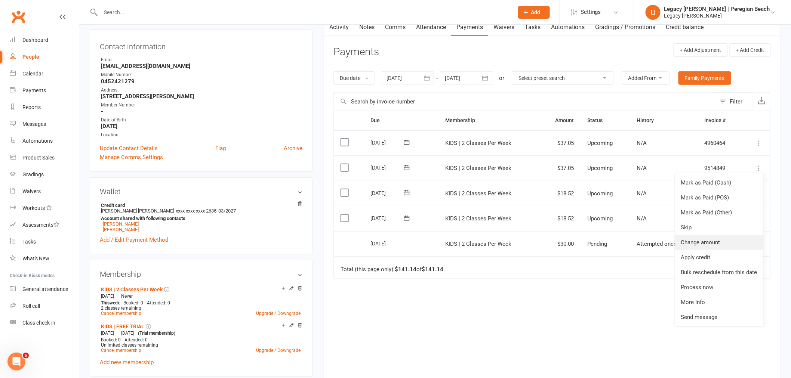
click at [719, 245] on link "Change amount" at bounding box center [719, 242] width 88 height 15
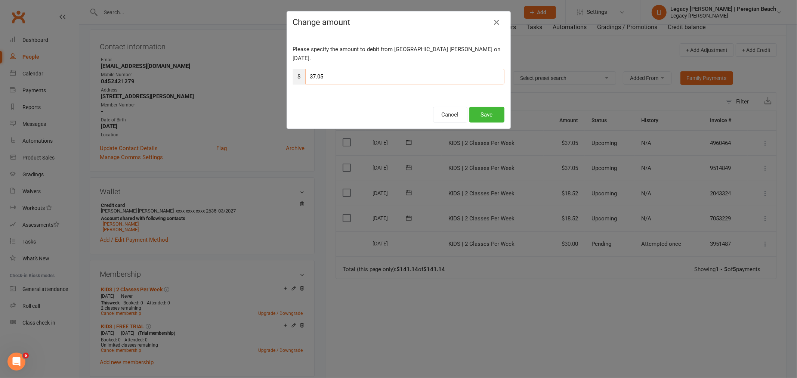
drag, startPoint x: 343, startPoint y: 67, endPoint x: 285, endPoint y: 68, distance: 58.3
click at [287, 68] on div "Please specify the amount to debit from Lucca Sosa on Oct 1, 2025. $ 37.05" at bounding box center [398, 67] width 223 height 68
type input "18.52"
click at [486, 107] on button "Save" at bounding box center [486, 115] width 35 height 16
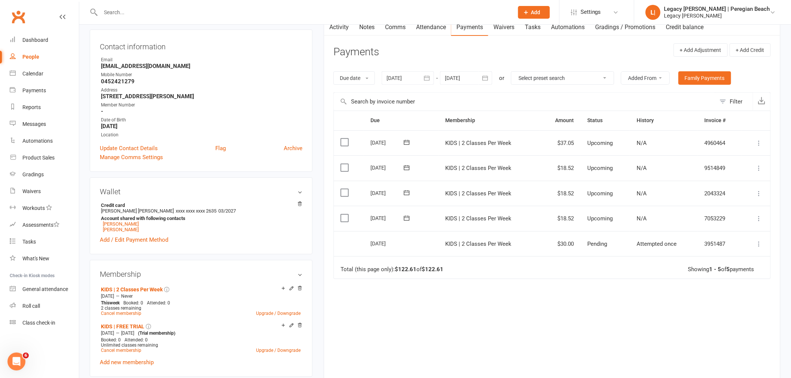
click at [760, 143] on icon at bounding box center [758, 142] width 7 height 7
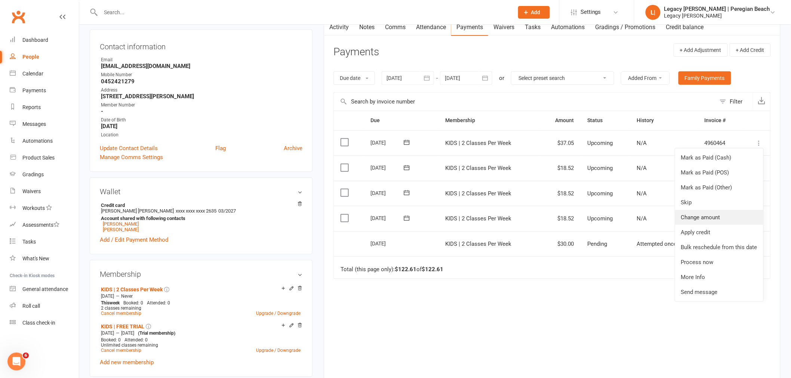
click at [723, 217] on link "Change amount" at bounding box center [719, 217] width 88 height 15
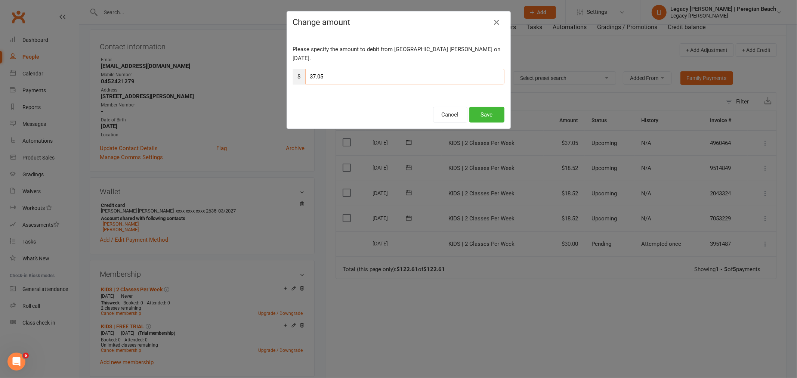
drag, startPoint x: 327, startPoint y: 66, endPoint x: 304, endPoint y: 67, distance: 23.5
click at [305, 69] on input "37.05" at bounding box center [404, 77] width 199 height 16
type input "18.52"
click at [485, 107] on button "Save" at bounding box center [486, 115] width 35 height 16
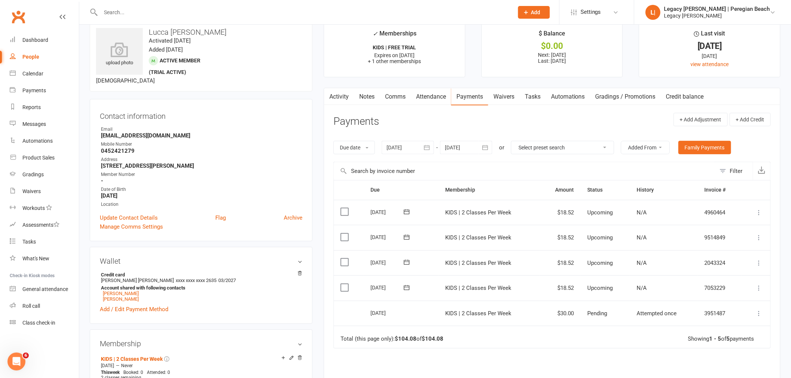
scroll to position [0, 0]
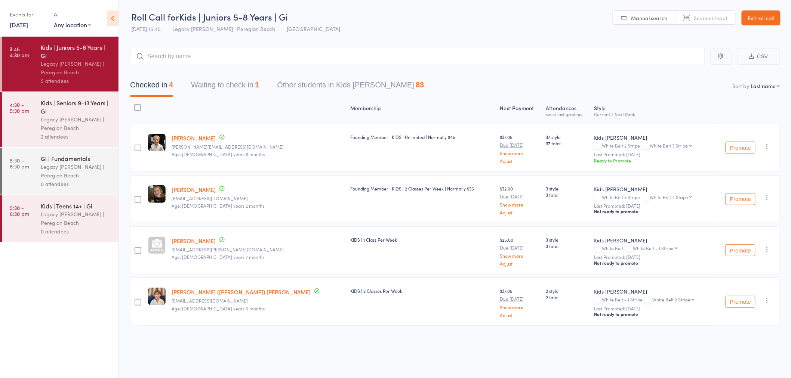
drag, startPoint x: 223, startPoint y: 83, endPoint x: 306, endPoint y: 97, distance: 84.2
click at [223, 83] on button "Waiting to check in 1" at bounding box center [225, 87] width 68 height 20
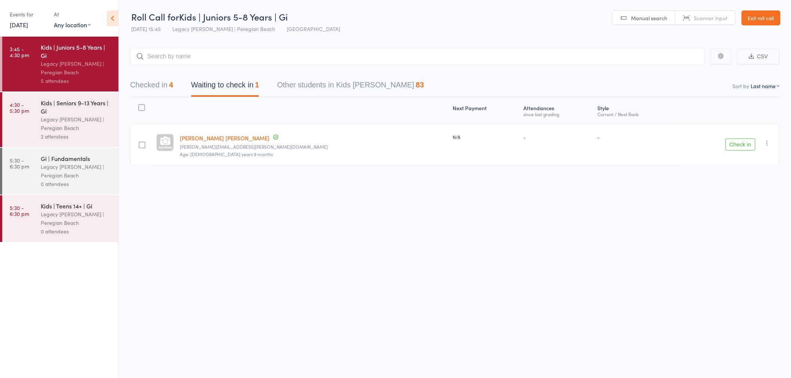
click at [767, 144] on icon "button" at bounding box center [766, 142] width 7 height 7
click at [755, 219] on li "Mark absent" at bounding box center [740, 218] width 62 height 10
click at [72, 109] on div "Kids | Seniors 9-13 Years | Gi" at bounding box center [76, 107] width 71 height 16
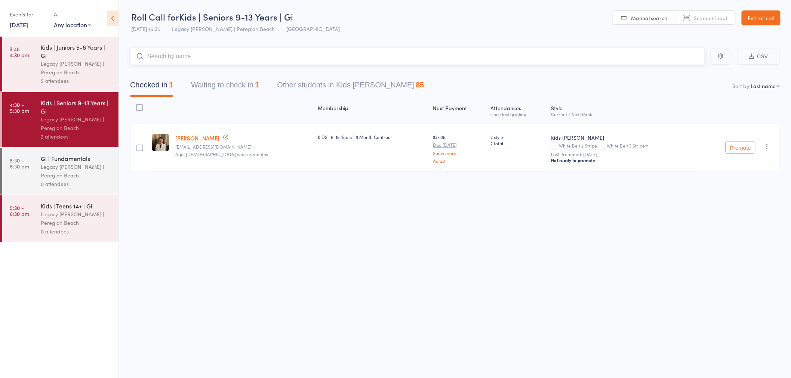
click at [216, 85] on button "Waiting to check in 1" at bounding box center [225, 87] width 68 height 20
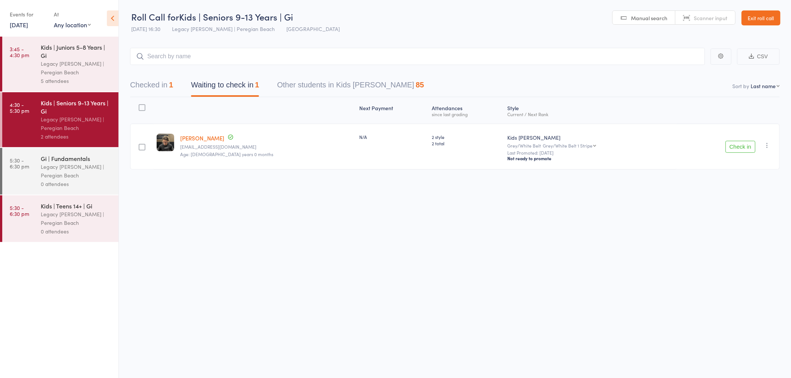
click at [58, 66] on div "Legacy [PERSON_NAME] | Peregian Beach" at bounding box center [76, 67] width 71 height 17
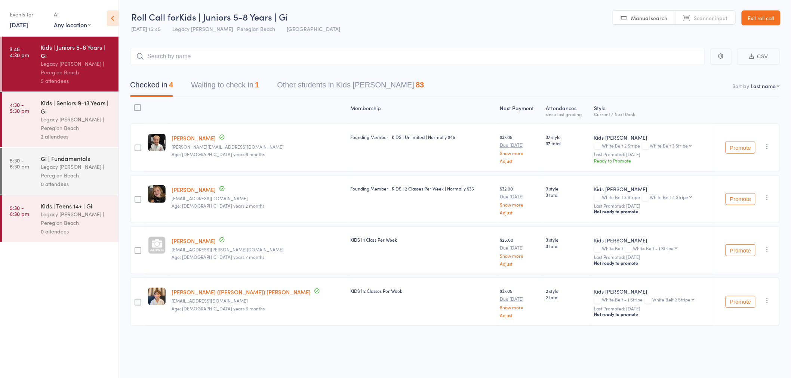
click at [758, 16] on link "Exit roll call" at bounding box center [760, 17] width 39 height 15
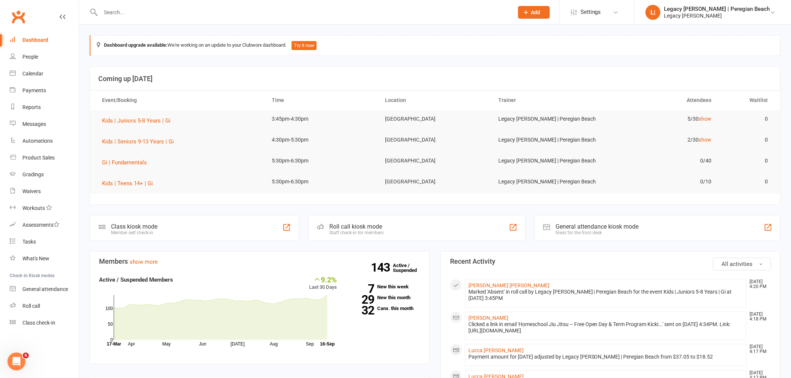
drag, startPoint x: 121, startPoint y: 14, endPoint x: 126, endPoint y: 14, distance: 4.5
click at [122, 14] on input "text" at bounding box center [303, 12] width 410 height 10
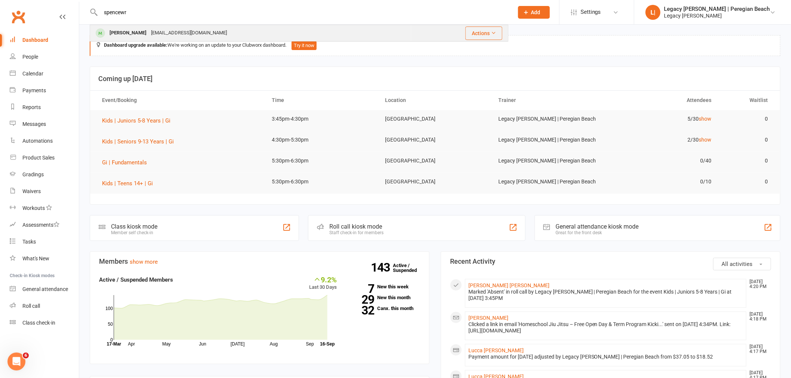
type input "spencewr"
click at [189, 34] on div "[EMAIL_ADDRESS][DOMAIN_NAME]" at bounding box center [189, 33] width 80 height 11
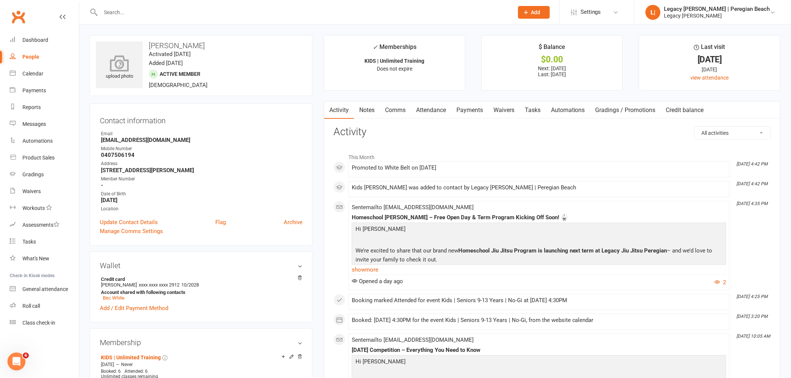
click at [123, 65] on icon at bounding box center [120, 63] width 52 height 16
click at [36, 38] on div "Dashboard" at bounding box center [35, 40] width 26 height 6
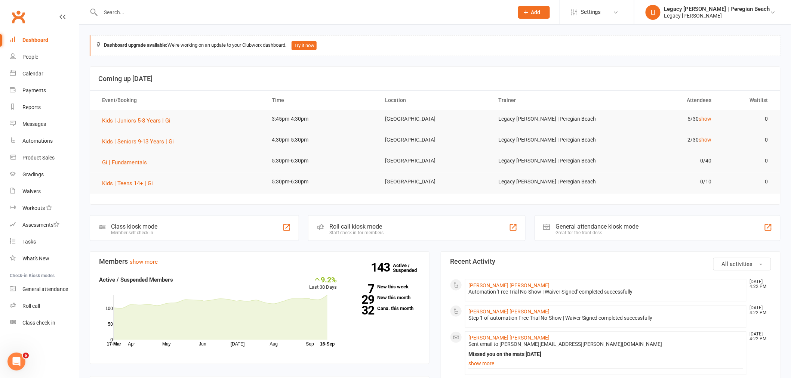
click at [352, 226] on div "Roll call kiosk mode" at bounding box center [356, 226] width 54 height 7
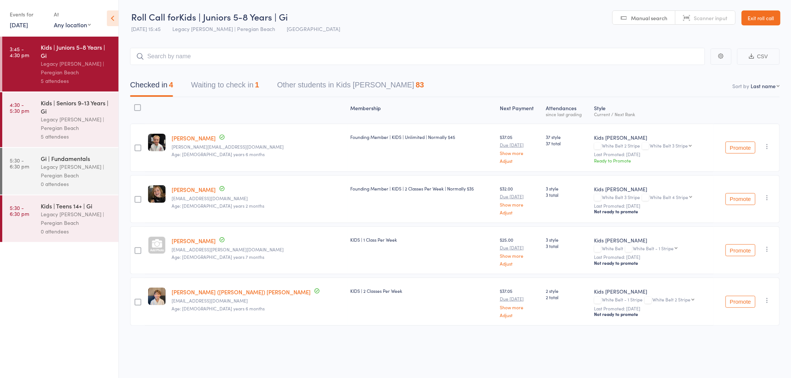
click at [220, 85] on button "Waiting to check in 1" at bounding box center [225, 87] width 68 height 20
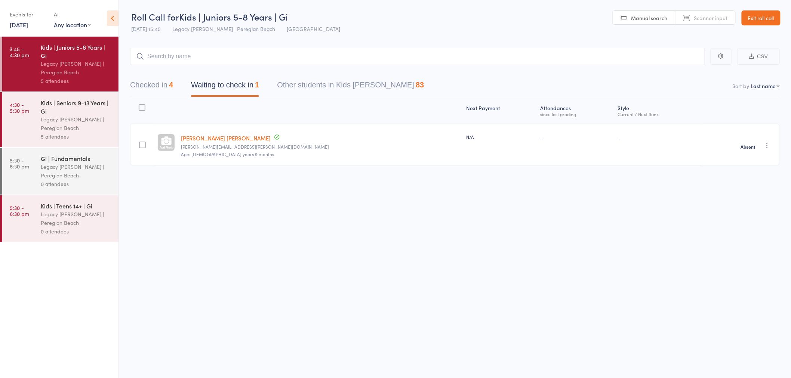
click at [80, 116] on div "Legacy [PERSON_NAME] | Peregian Beach" at bounding box center [76, 123] width 71 height 17
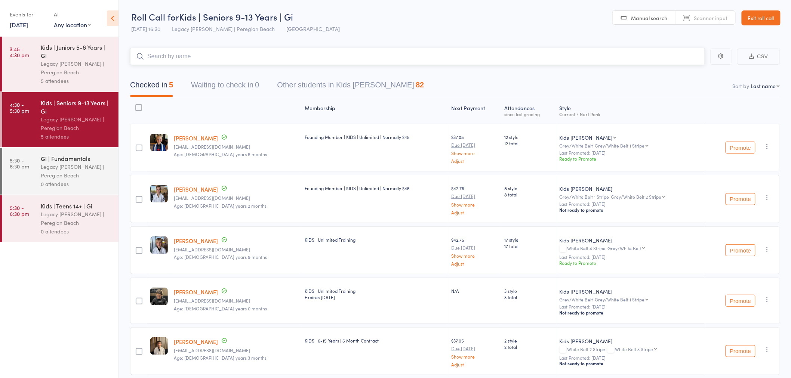
click at [242, 52] on input "search" at bounding box center [417, 56] width 575 height 17
click at [760, 19] on link "Exit roll call" at bounding box center [760, 17] width 39 height 15
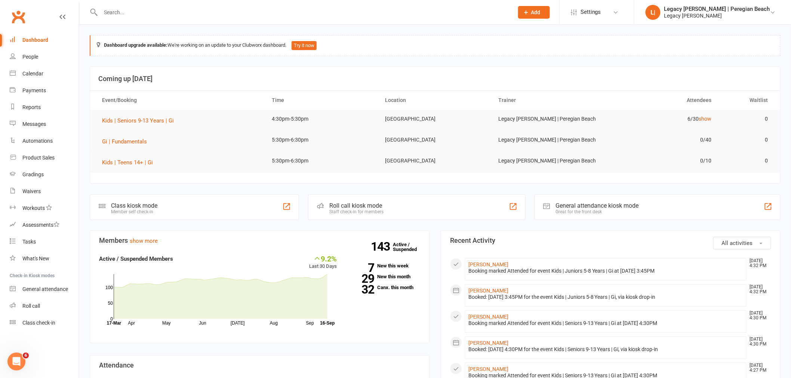
click at [388, 208] on div "Roll call kiosk mode Staff check-in for members" at bounding box center [416, 207] width 217 height 26
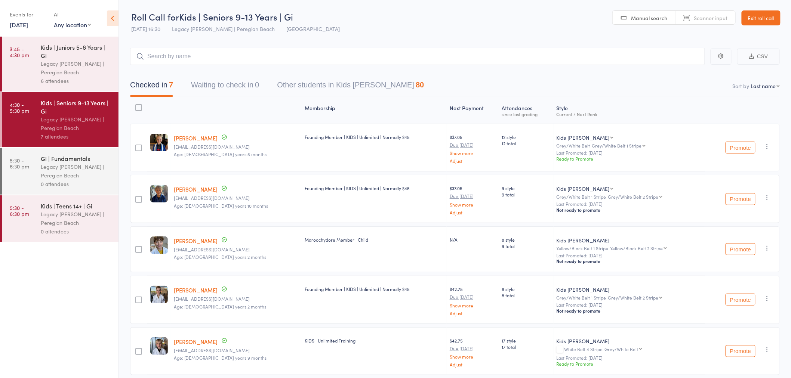
click at [67, 58] on div "Kids | Juniors 5-8 Years | Gi" at bounding box center [76, 51] width 71 height 16
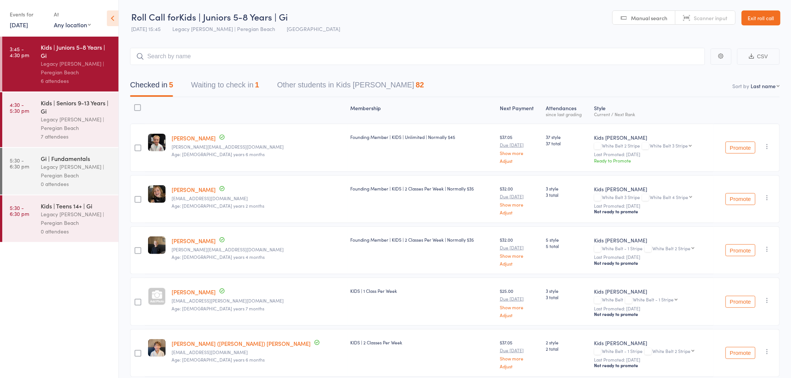
click at [656, 145] on select "White Belt 3 Stripe White Belt 4 Stripe Grey/White Belt Grey/White Belt 1 Strip…" at bounding box center [671, 145] width 42 height 5
select select "1"
click at [650, 143] on select "White Belt 3 Stripe White Belt 4 Stripe Grey/White Belt Grey/White Belt 1 Strip…" at bounding box center [671, 145] width 42 height 5
click at [740, 149] on button "Promote" at bounding box center [740, 148] width 30 height 12
click at [735, 249] on button "Promote" at bounding box center [740, 250] width 30 height 12
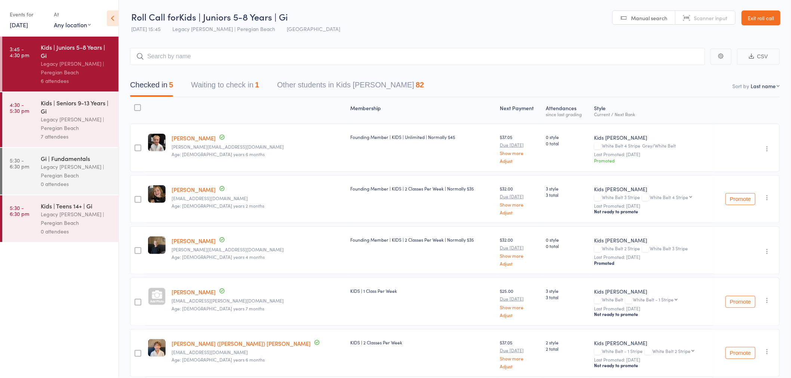
click at [22, 110] on time "4:30 - 5:30 pm" at bounding box center [19, 108] width 19 height 12
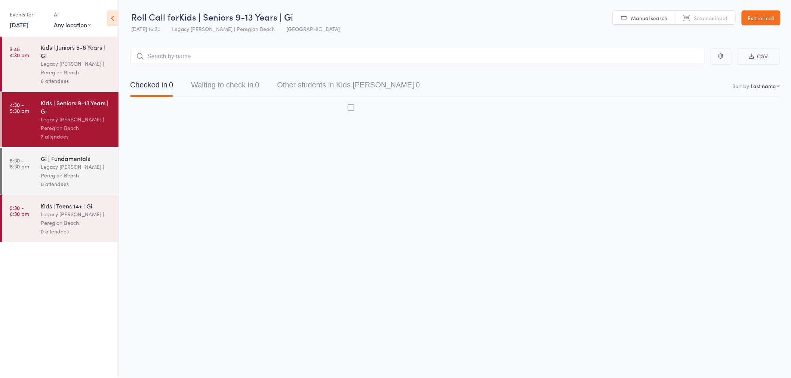
click at [75, 126] on div "Legacy [PERSON_NAME] | Peregian Beach" at bounding box center [76, 123] width 71 height 17
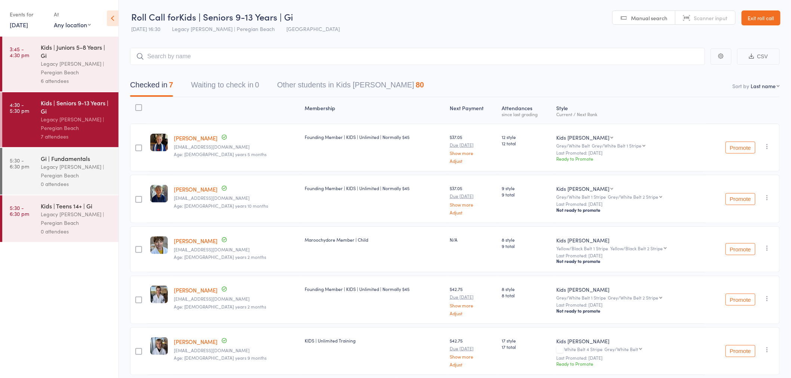
click at [202, 137] on link "[PERSON_NAME]" at bounding box center [196, 138] width 44 height 8
click at [758, 18] on link "Exit roll call" at bounding box center [760, 17] width 39 height 15
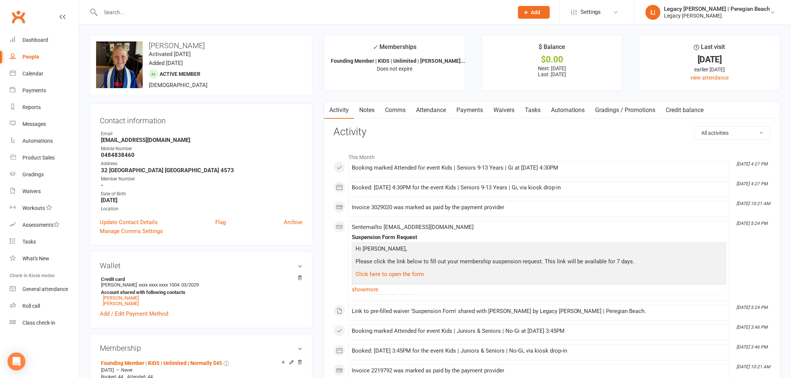
click at [431, 111] on link "Attendance" at bounding box center [431, 110] width 40 height 17
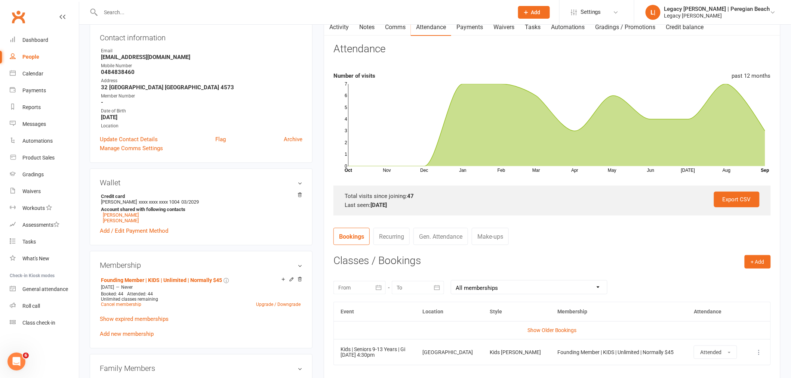
scroll to position [166, 0]
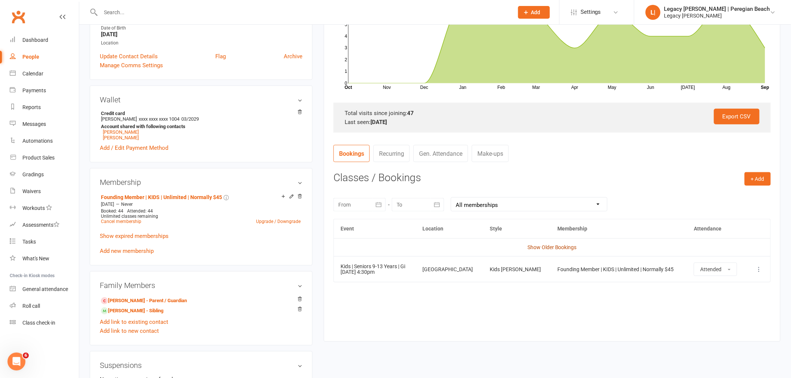
click at [560, 247] on link "Show Older Bookings" at bounding box center [551, 247] width 49 height 6
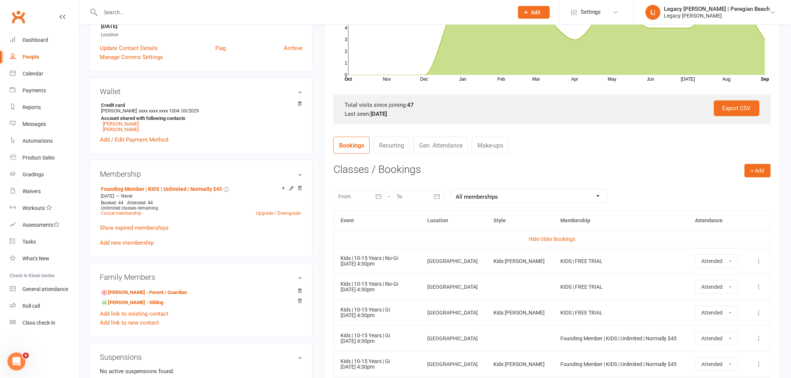
scroll to position [0, 0]
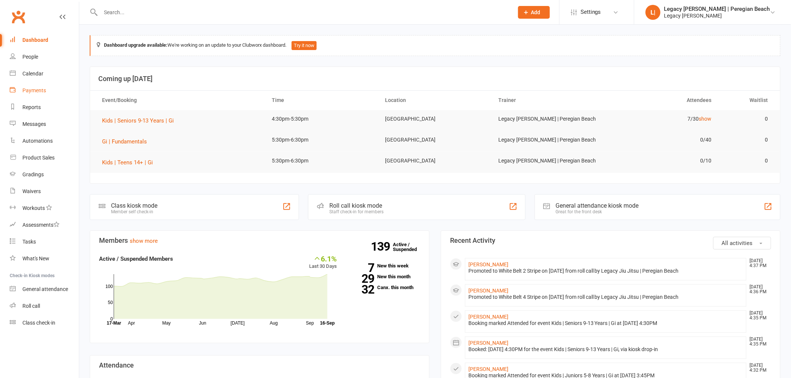
drag, startPoint x: 30, startPoint y: 90, endPoint x: 455, endPoint y: 93, distance: 424.8
click at [30, 90] on div "Payments" at bounding box center [34, 90] width 24 height 6
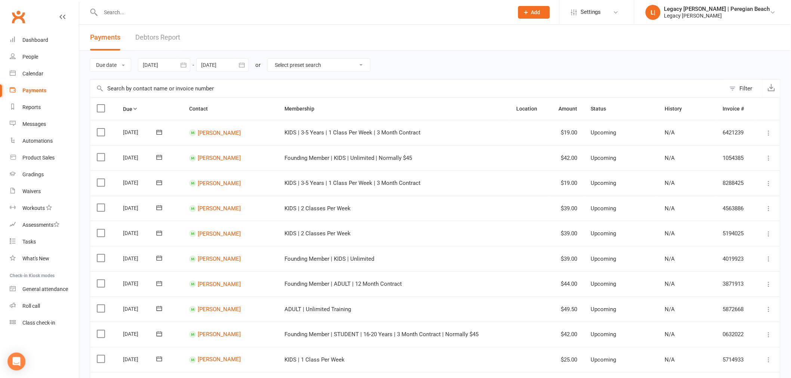
drag, startPoint x: 304, startPoint y: 59, endPoint x: 322, endPoint y: 70, distance: 21.3
click at [304, 59] on select "Select preset search All failures All skipped payments All pending payments Suc…" at bounding box center [318, 65] width 102 height 13
click at [315, 65] on select "Select preset search All failures All skipped payments All pending payments Suc…" at bounding box center [318, 65] width 102 height 13
click at [319, 63] on select "Select preset search All failures All skipped payments All pending payments Suc…" at bounding box center [318, 65] width 102 height 13
select select "0"
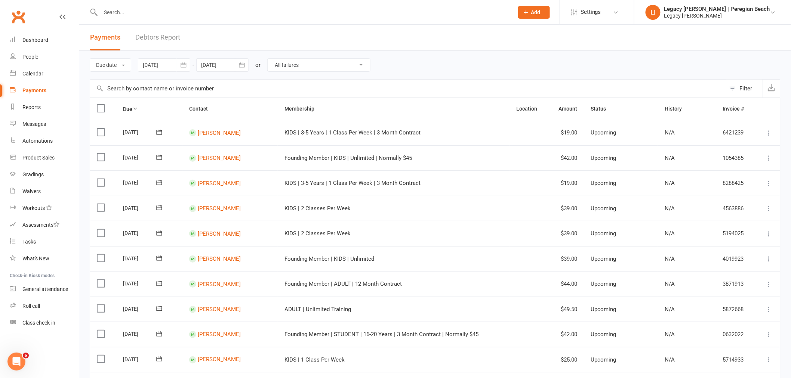
click at [272, 59] on select "Select preset search All failures All skipped payments All pending payments Suc…" at bounding box center [318, 65] width 102 height 13
type input "[DATE]"
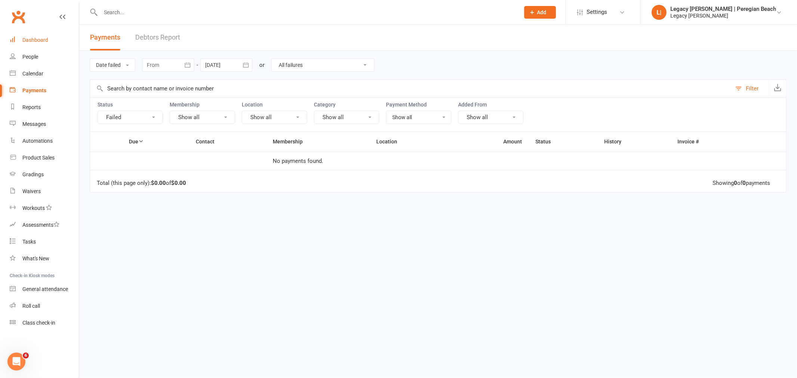
click at [38, 40] on div "Dashboard" at bounding box center [35, 40] width 26 height 6
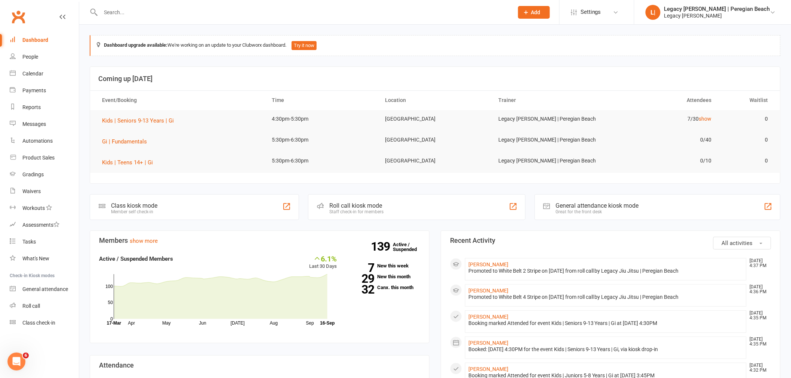
click at [198, 13] on input "text" at bounding box center [303, 12] width 410 height 10
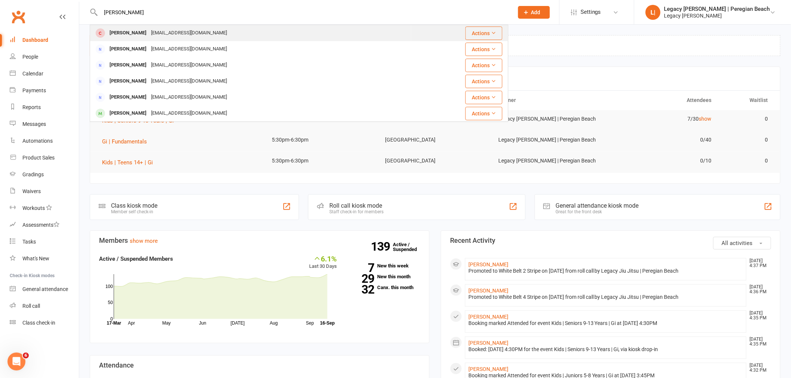
type input "elijah"
click at [201, 31] on div "Israelfajardo@bigpond.com" at bounding box center [189, 33] width 80 height 11
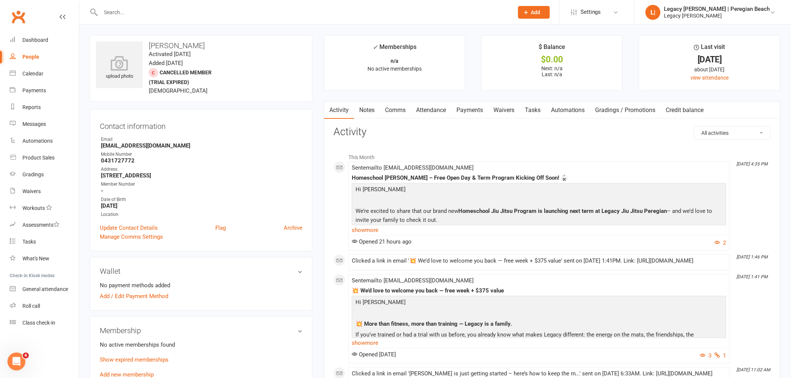
click at [471, 110] on link "Payments" at bounding box center [469, 110] width 37 height 17
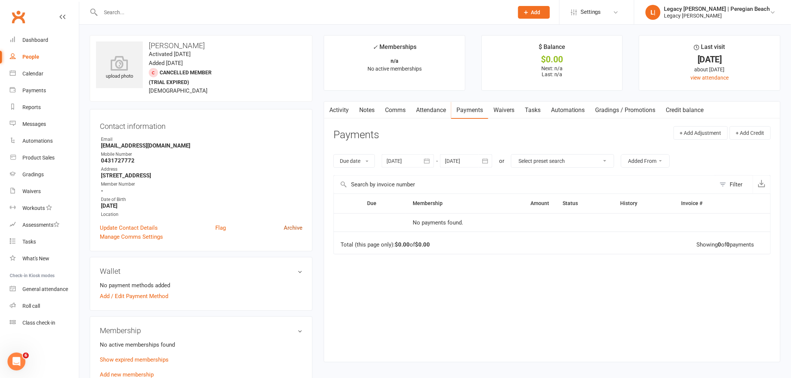
click at [290, 227] on link "Archive" at bounding box center [293, 227] width 19 height 9
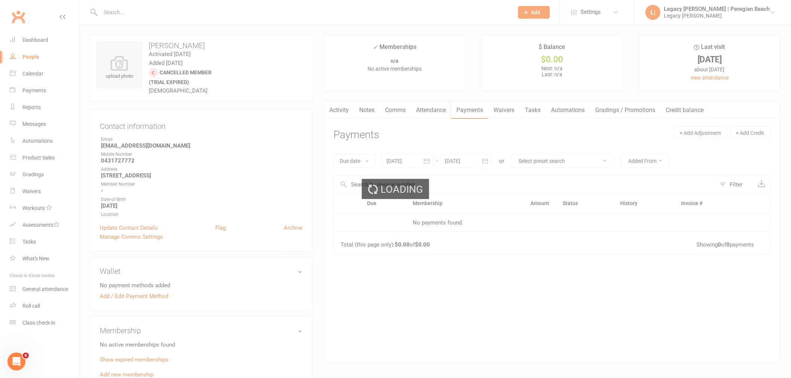
select select "100"
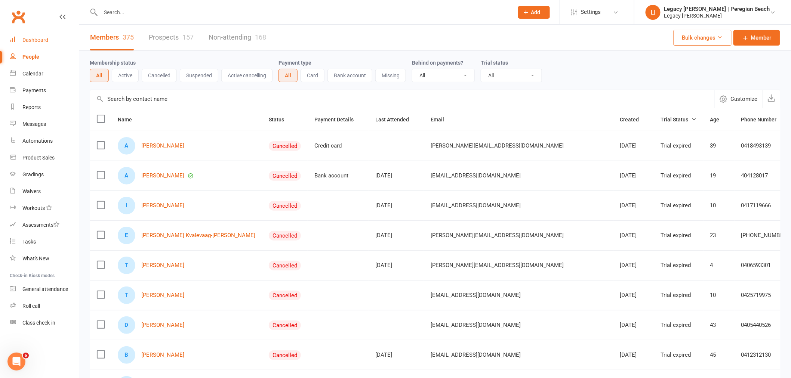
click at [32, 38] on div "Dashboard" at bounding box center [35, 40] width 26 height 6
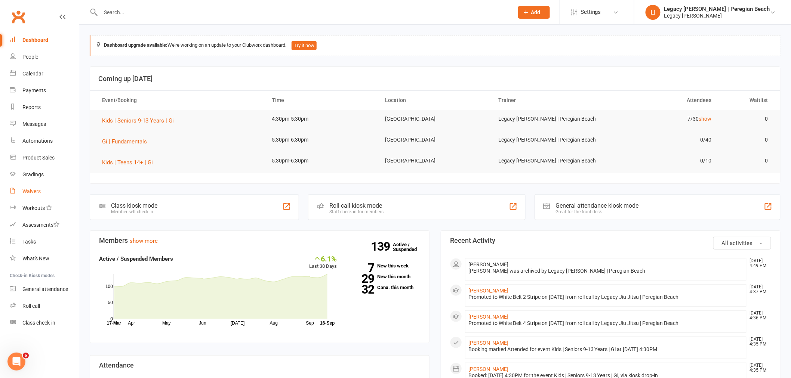
click at [31, 191] on div "Waivers" at bounding box center [31, 191] width 18 height 6
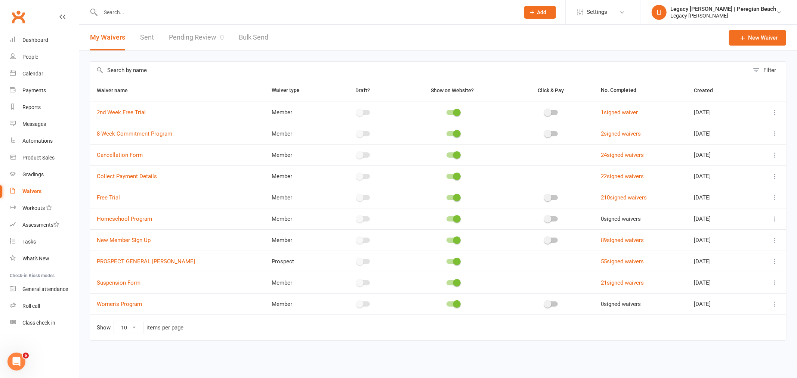
click at [198, 34] on link "Pending Review 0" at bounding box center [196, 38] width 55 height 26
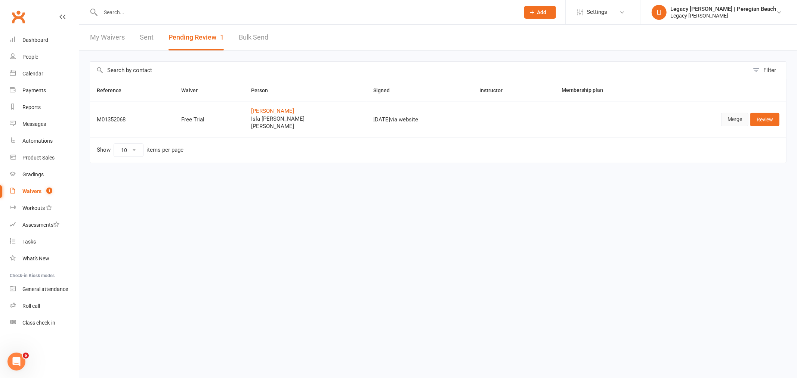
click at [733, 121] on link "Merge" at bounding box center [734, 119] width 27 height 13
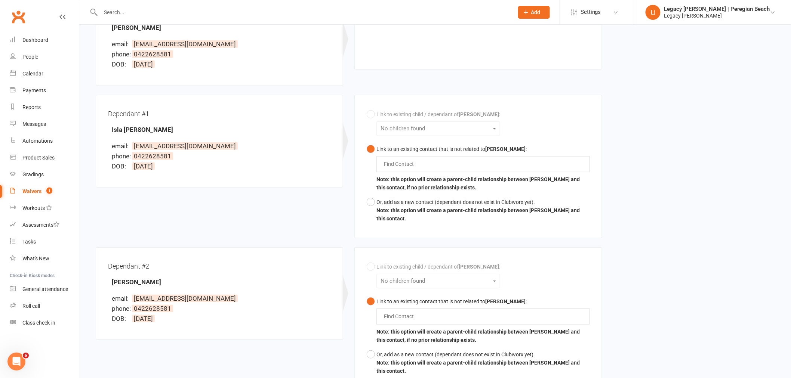
scroll to position [124, 0]
drag, startPoint x: 369, startPoint y: 201, endPoint x: 373, endPoint y: 208, distance: 8.0
click at [369, 203] on button "Or, add as a new contact (dependant does not exist in Clubworx yet). Note: this…" at bounding box center [477, 209] width 223 height 31
click at [372, 354] on button "Or, add as a new contact (dependant does not exist in Clubworx yet). Note: this…" at bounding box center [477, 362] width 223 height 31
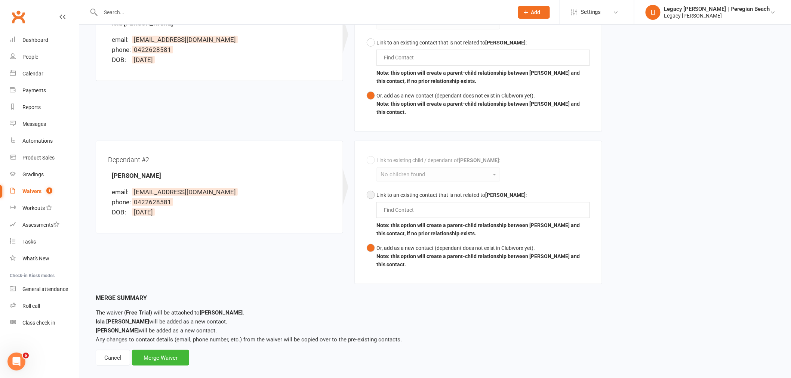
scroll to position [241, 0]
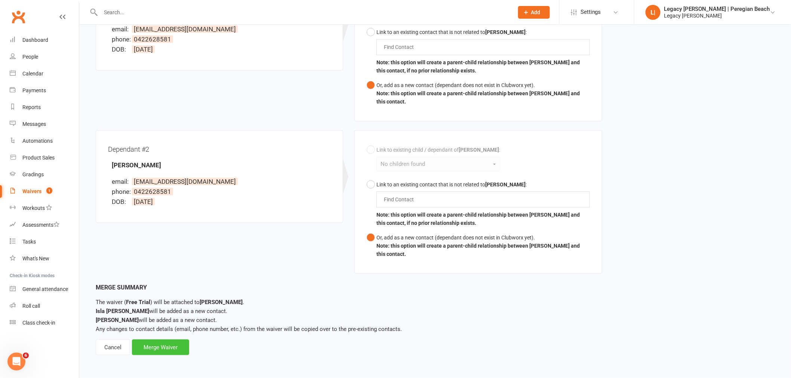
click at [154, 348] on div "Merge Waiver" at bounding box center [160, 348] width 57 height 16
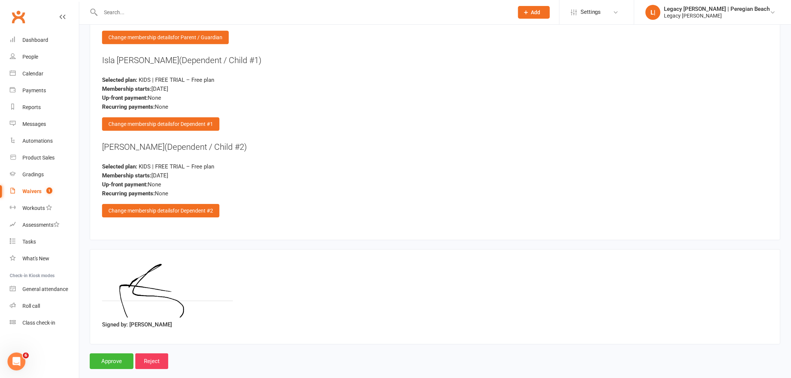
scroll to position [929, 0]
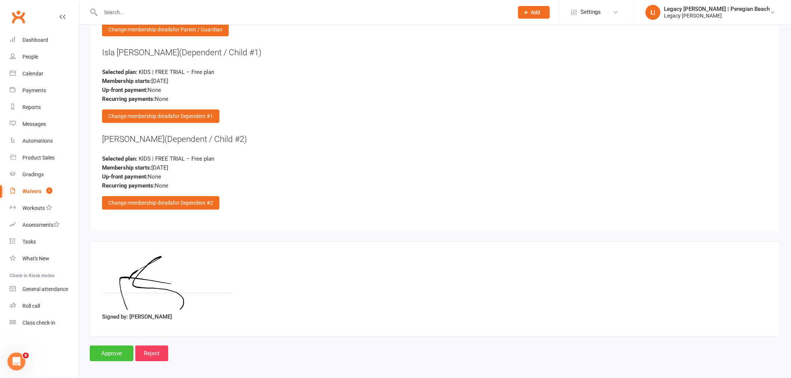
click at [114, 349] on input "Approve" at bounding box center [112, 354] width 44 height 16
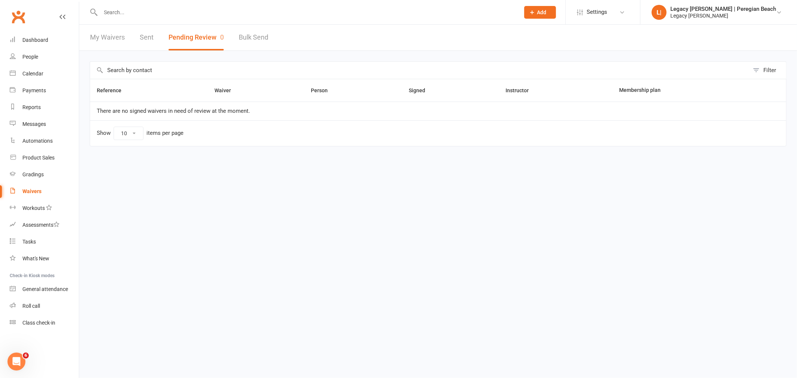
drag, startPoint x: 134, startPoint y: 14, endPoint x: 144, endPoint y: 14, distance: 10.5
click at [134, 14] on input "text" at bounding box center [306, 12] width 416 height 10
type input "lucca"
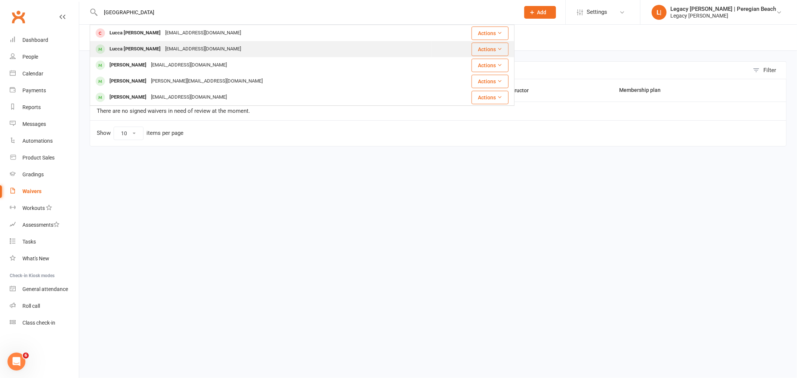
click at [165, 48] on div "catt.winter@gmail.com" at bounding box center [203, 49] width 80 height 11
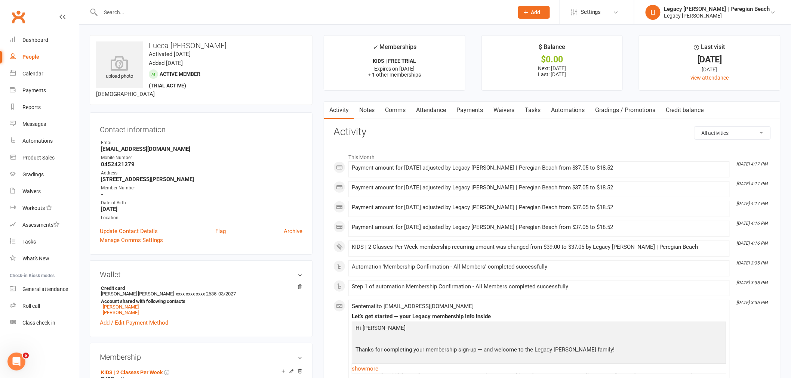
click at [473, 109] on link "Payments" at bounding box center [469, 110] width 37 height 17
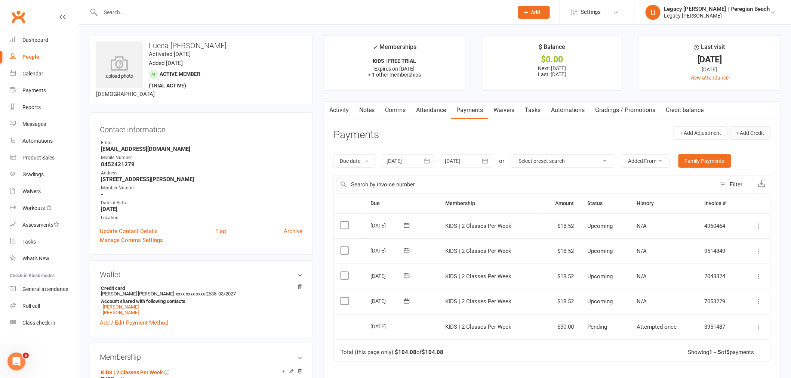
click at [756, 132] on button "+ Add Credit" at bounding box center [749, 132] width 41 height 13
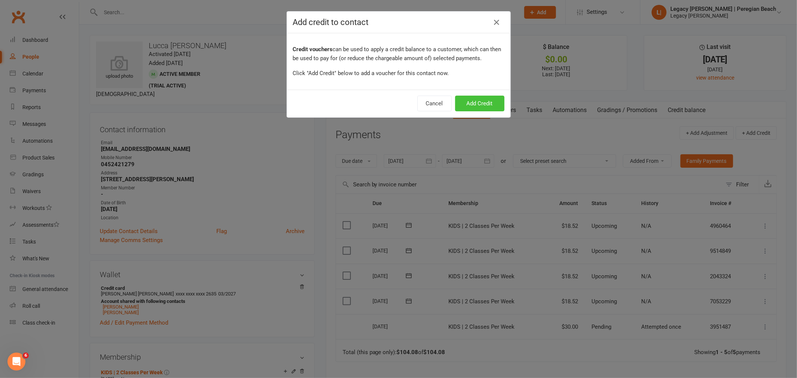
click at [472, 103] on button "Add Credit" at bounding box center [479, 104] width 49 height 16
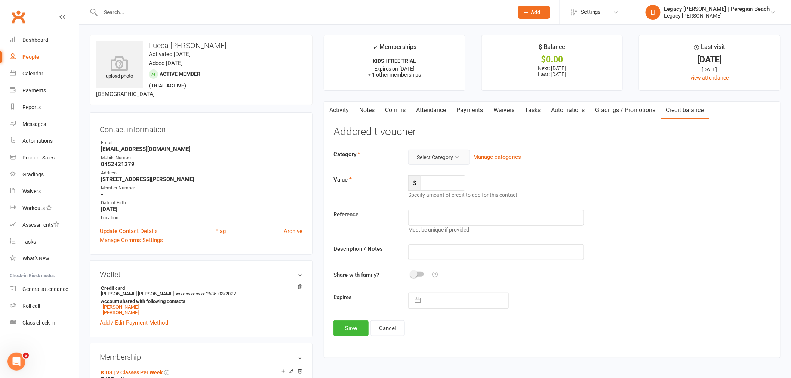
click at [446, 156] on button "Select Category" at bounding box center [439, 157] width 62 height 15
click at [442, 170] on link "General" at bounding box center [427, 175] width 74 height 15
click at [442, 186] on input "number" at bounding box center [442, 183] width 45 height 16
type input "30"
click at [440, 254] on input "text" at bounding box center [496, 252] width 176 height 16
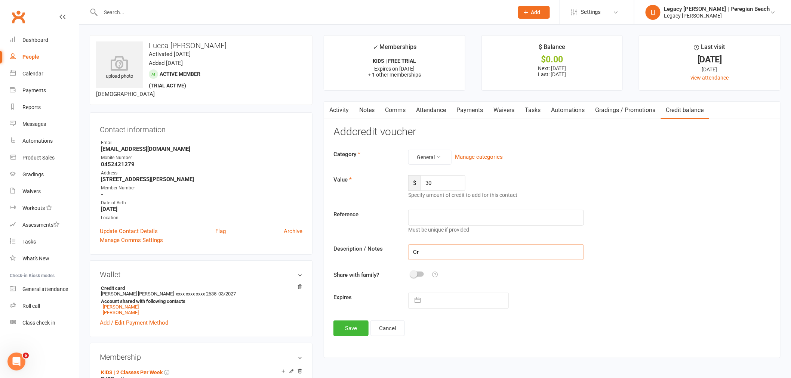
type input "C"
drag, startPoint x: 522, startPoint y: 250, endPoint x: 419, endPoint y: 250, distance: 102.4
click at [400, 247] on div "Description / Notes Spring Promo. Free Sign Up Fee Credit." at bounding box center [552, 252] width 448 height 16
type input "Spring Promo. Free Sign Up Fee Credit."
click at [352, 328] on button "Save" at bounding box center [350, 329] width 35 height 16
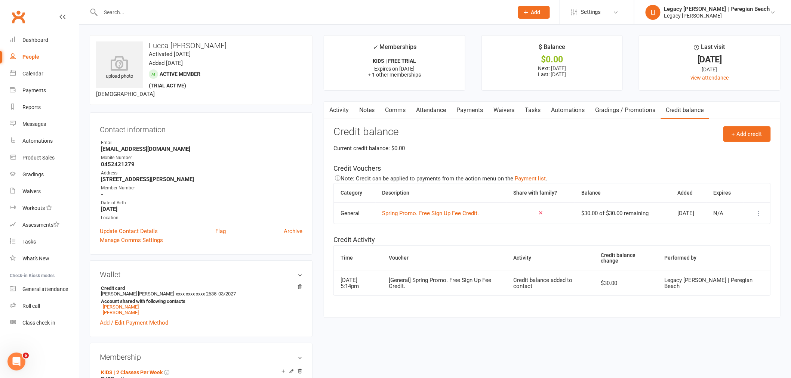
click at [473, 108] on link "Payments" at bounding box center [469, 110] width 37 height 17
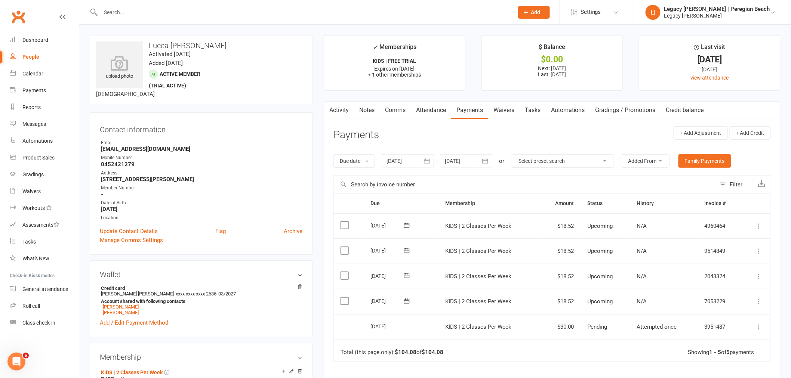
click at [466, 161] on div at bounding box center [466, 160] width 52 height 13
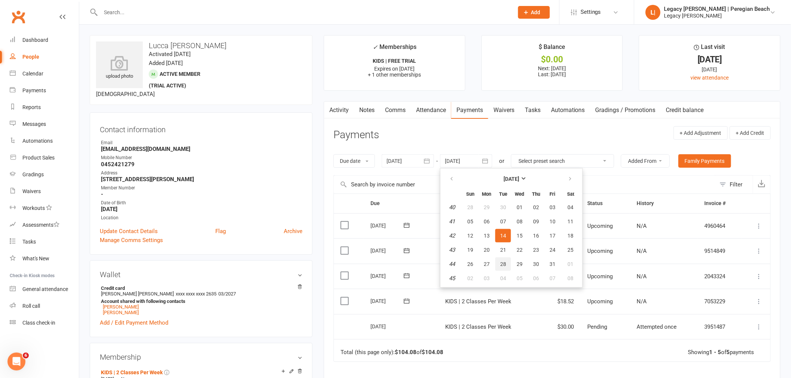
click at [505, 262] on span "28" at bounding box center [503, 264] width 6 height 6
type input "28 Oct 2025"
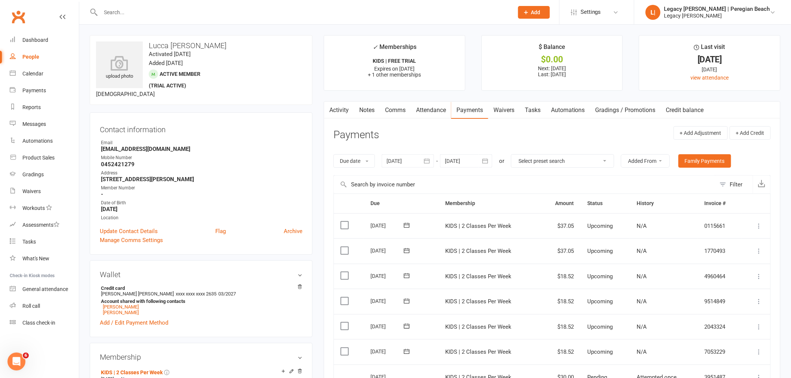
click at [759, 250] on icon at bounding box center [758, 250] width 7 height 7
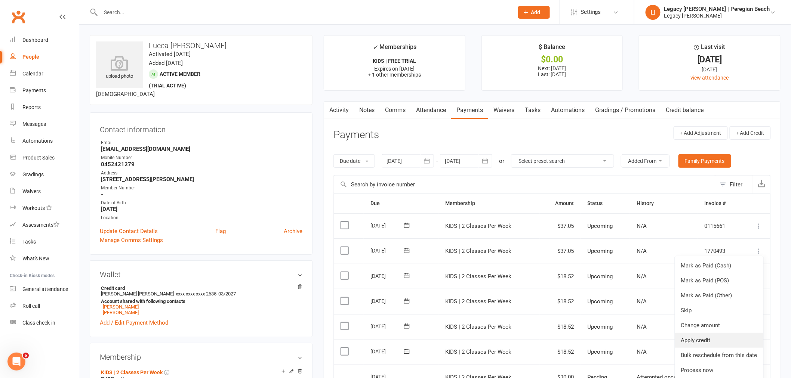
click at [728, 338] on link "Apply credit" at bounding box center [719, 340] width 88 height 15
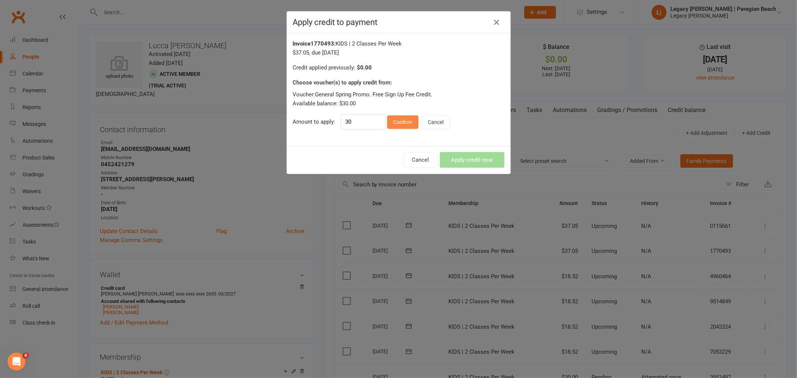
click at [402, 123] on button "Confirm" at bounding box center [402, 121] width 31 height 13
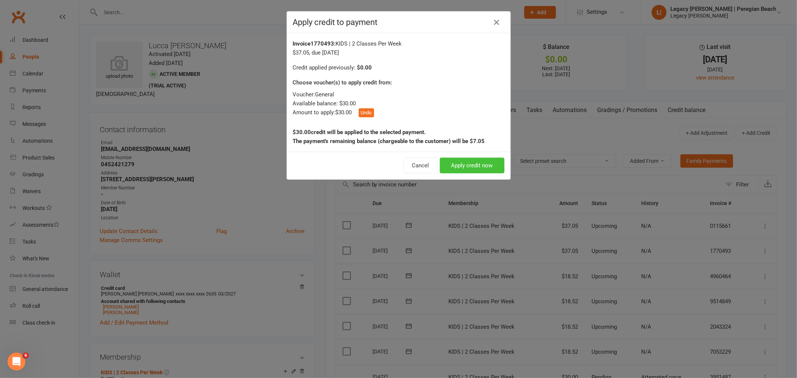
click at [466, 165] on button "Apply credit now" at bounding box center [472, 166] width 65 height 16
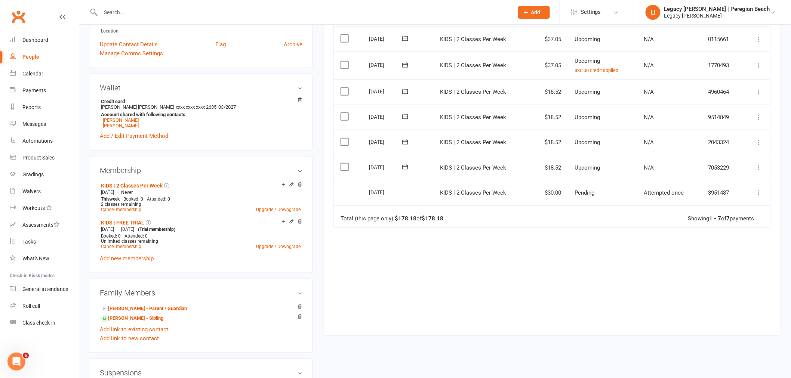
scroll to position [249, 0]
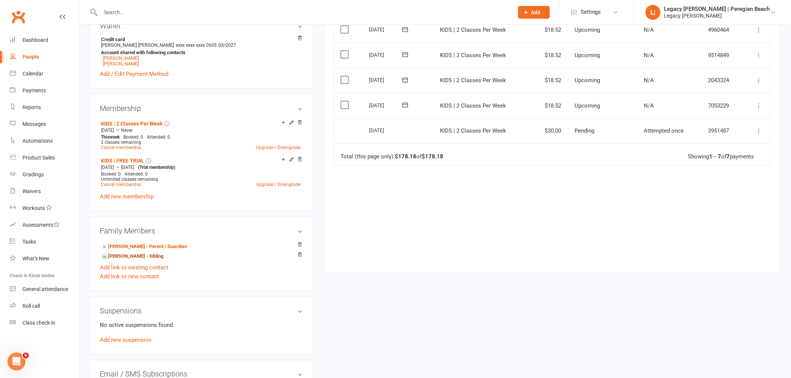
click at [124, 256] on link "Micaela Sosa - Sibling" at bounding box center [132, 257] width 62 height 8
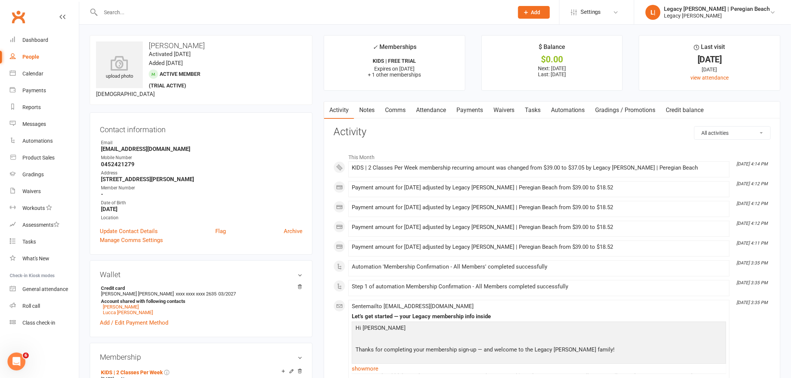
click at [471, 109] on link "Payments" at bounding box center [469, 110] width 37 height 17
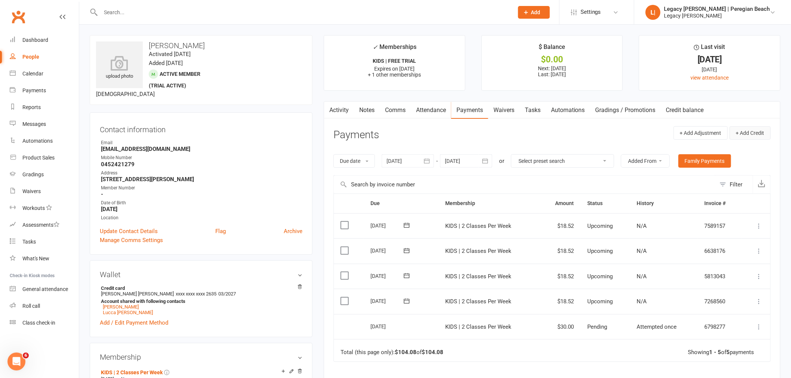
click at [761, 129] on button "+ Add Credit" at bounding box center [749, 132] width 41 height 13
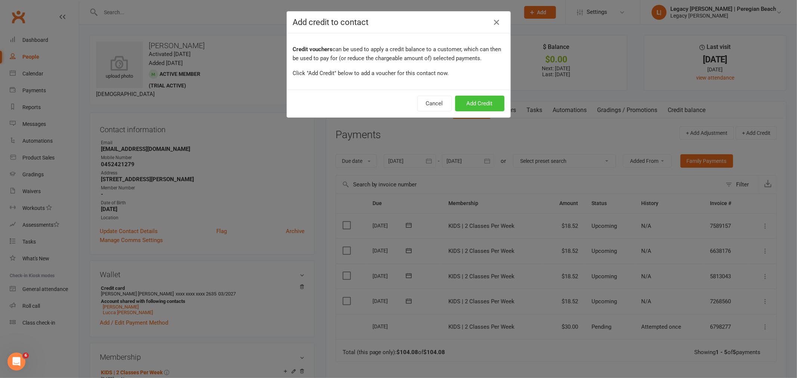
click at [470, 104] on button "Add Credit" at bounding box center [479, 104] width 49 height 16
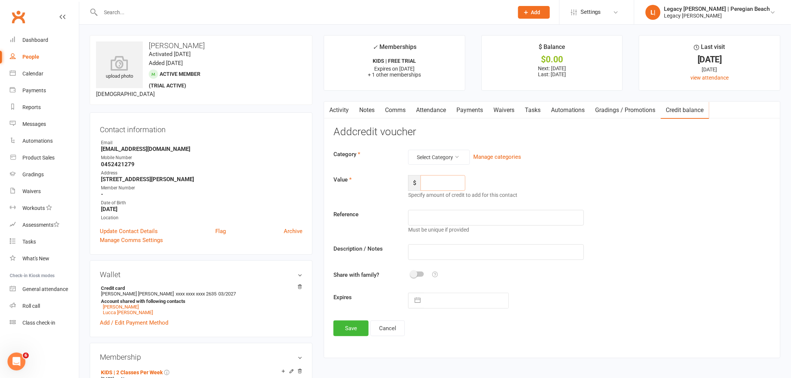
click at [435, 184] on input "number" at bounding box center [442, 183] width 45 height 16
type input "30"
click at [456, 159] on button "Select Category" at bounding box center [439, 157] width 62 height 15
click at [451, 177] on link "General" at bounding box center [427, 175] width 74 height 15
click at [451, 254] on input "text" at bounding box center [496, 252] width 176 height 16
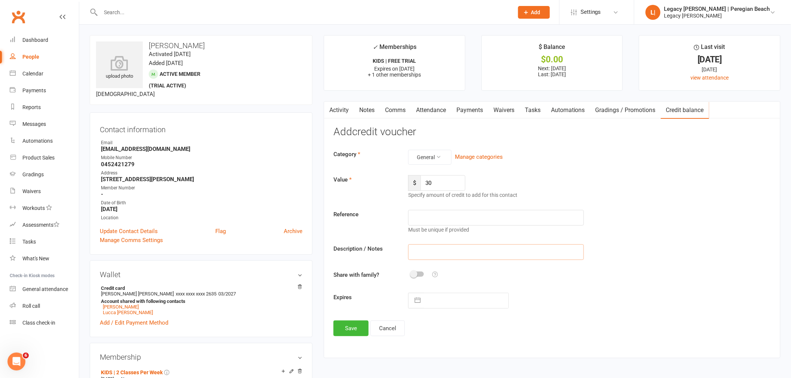
paste input "Spring Promo. Free Sign Up Fee Credit."
type input "Spring Promo. Free Sign Up Fee Credit."
click at [346, 329] on button "Save" at bounding box center [350, 329] width 35 height 16
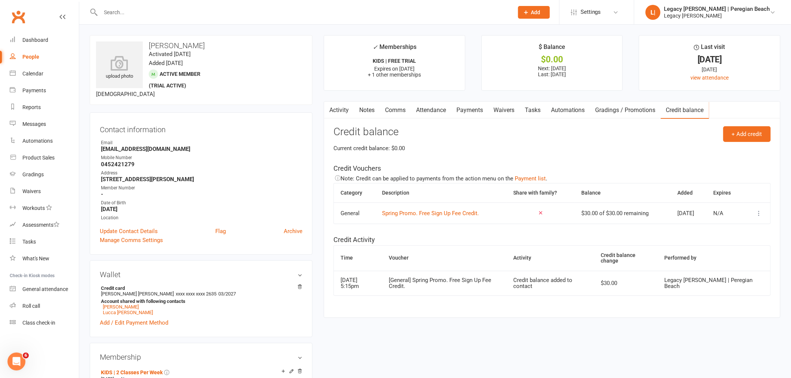
click at [471, 110] on link "Payments" at bounding box center [469, 110] width 37 height 17
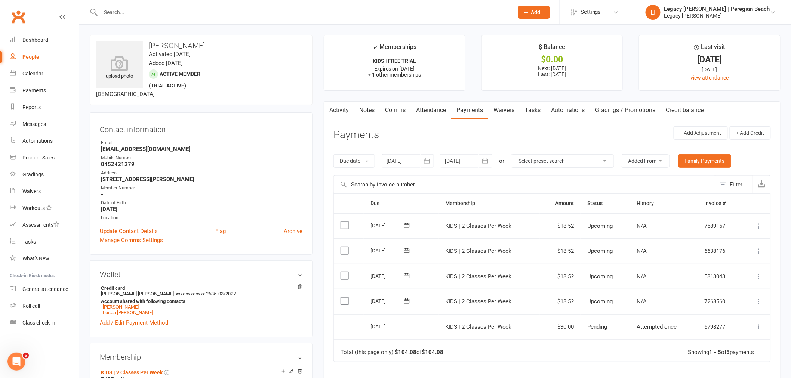
click at [456, 164] on div at bounding box center [466, 160] width 52 height 13
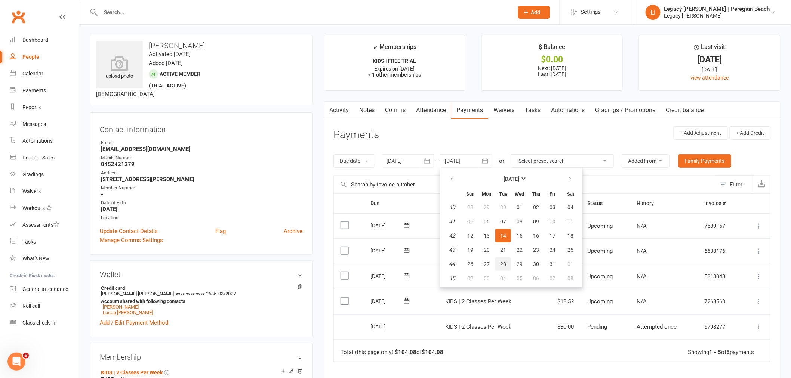
click at [503, 262] on span "28" at bounding box center [503, 264] width 6 height 6
type input "28 Oct 2025"
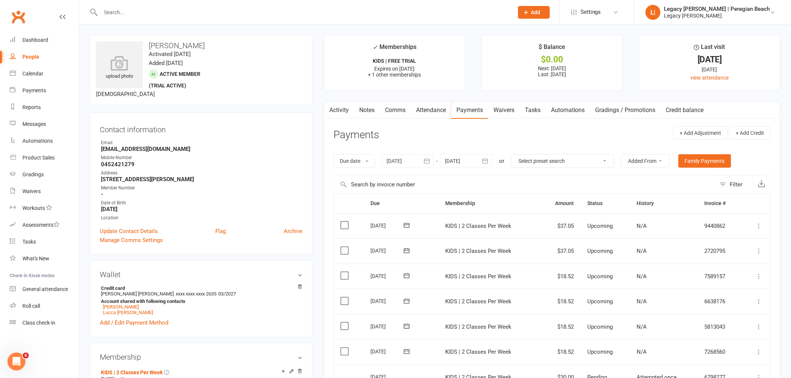
click at [759, 251] on icon at bounding box center [758, 250] width 7 height 7
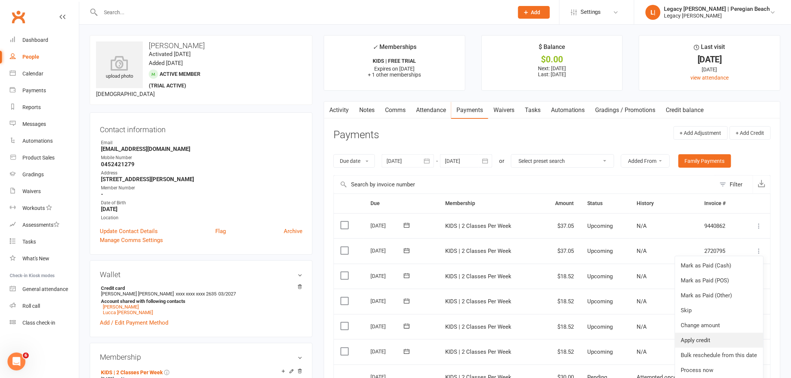
click at [736, 337] on link "Apply credit" at bounding box center [719, 340] width 88 height 15
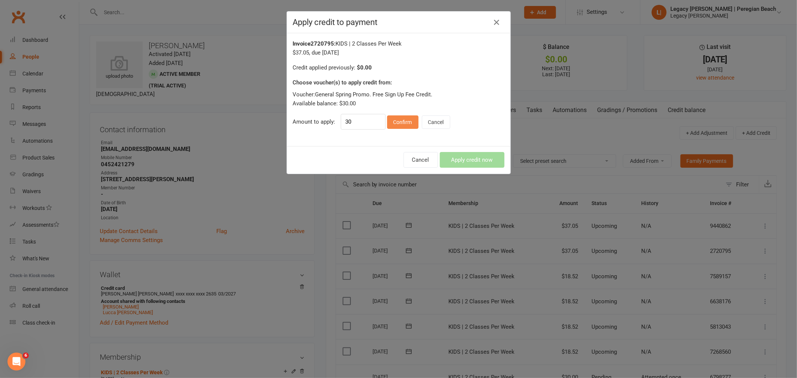
click at [395, 124] on button "Confirm" at bounding box center [402, 121] width 31 height 13
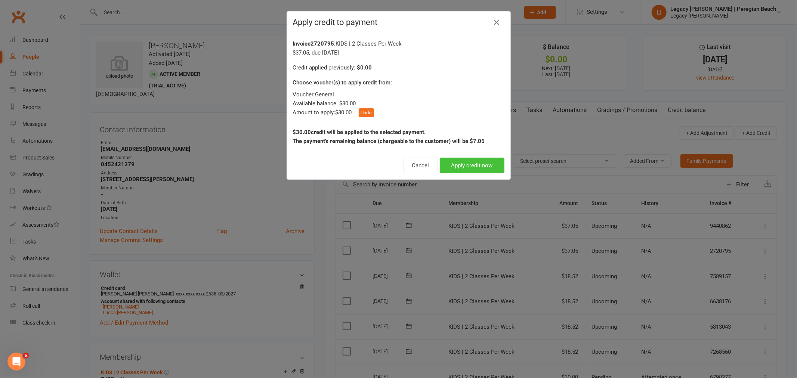
click at [461, 165] on button "Apply credit now" at bounding box center [472, 166] width 65 height 16
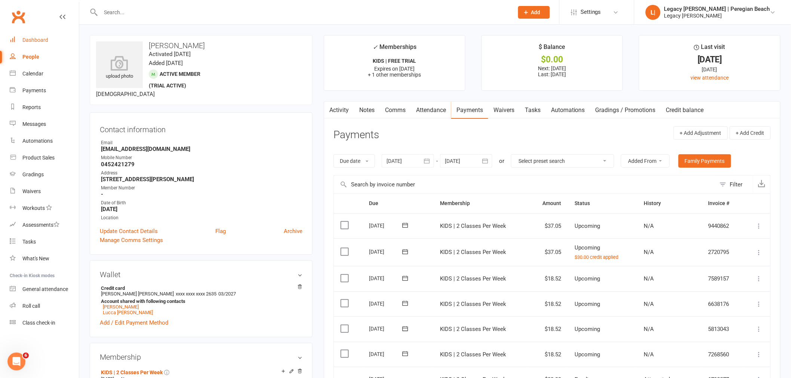
click at [34, 39] on div "Dashboard" at bounding box center [35, 40] width 26 height 6
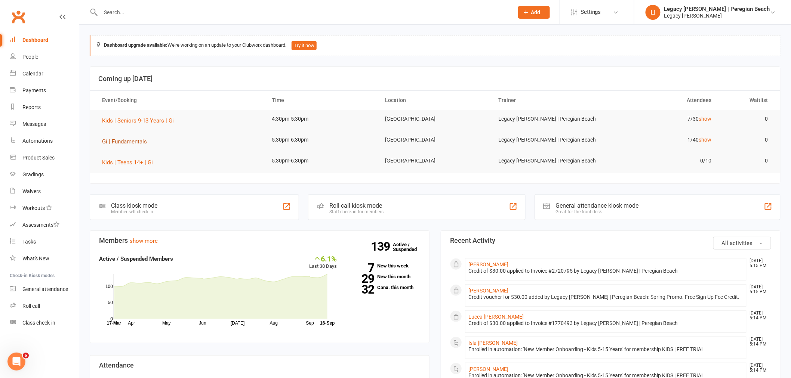
click at [136, 140] on span "Gi | Fundamentals" at bounding box center [124, 141] width 45 height 7
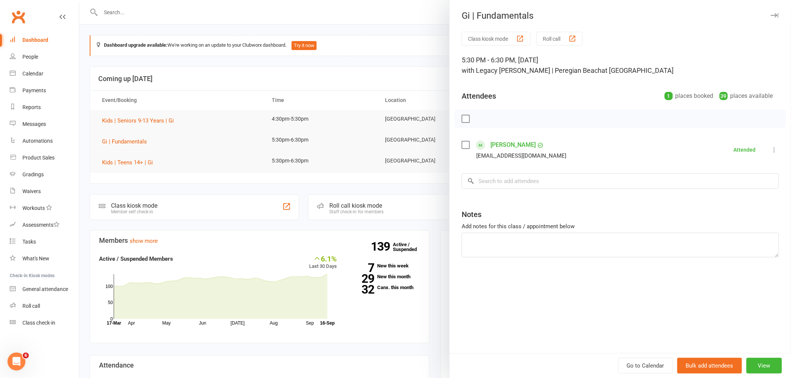
click at [770, 14] on icon "button" at bounding box center [774, 15] width 8 height 4
